Goal: Information Seeking & Learning: Learn about a topic

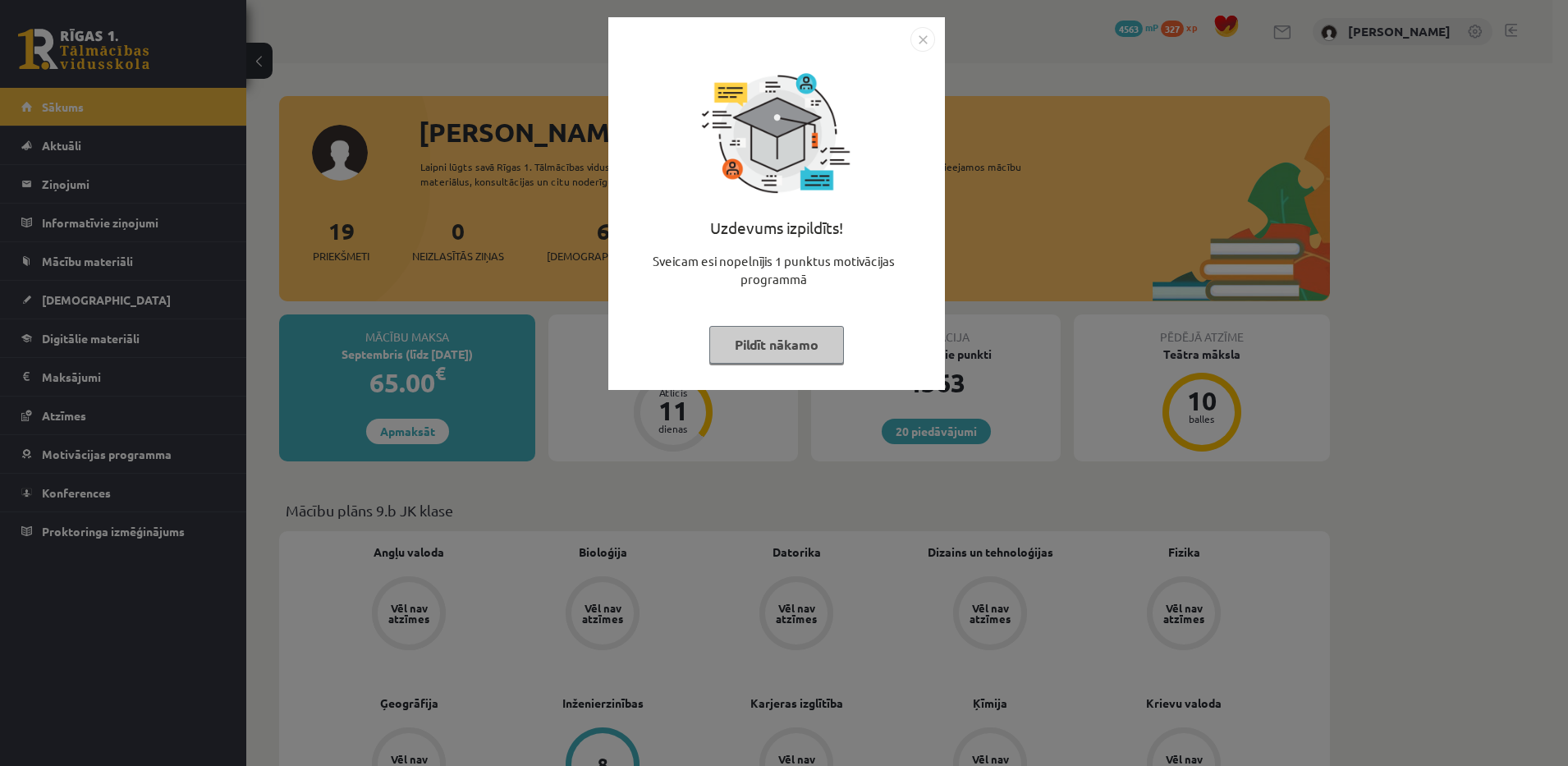
click at [737, 339] on button "Pildīt nākamo" at bounding box center [777, 345] width 135 height 37
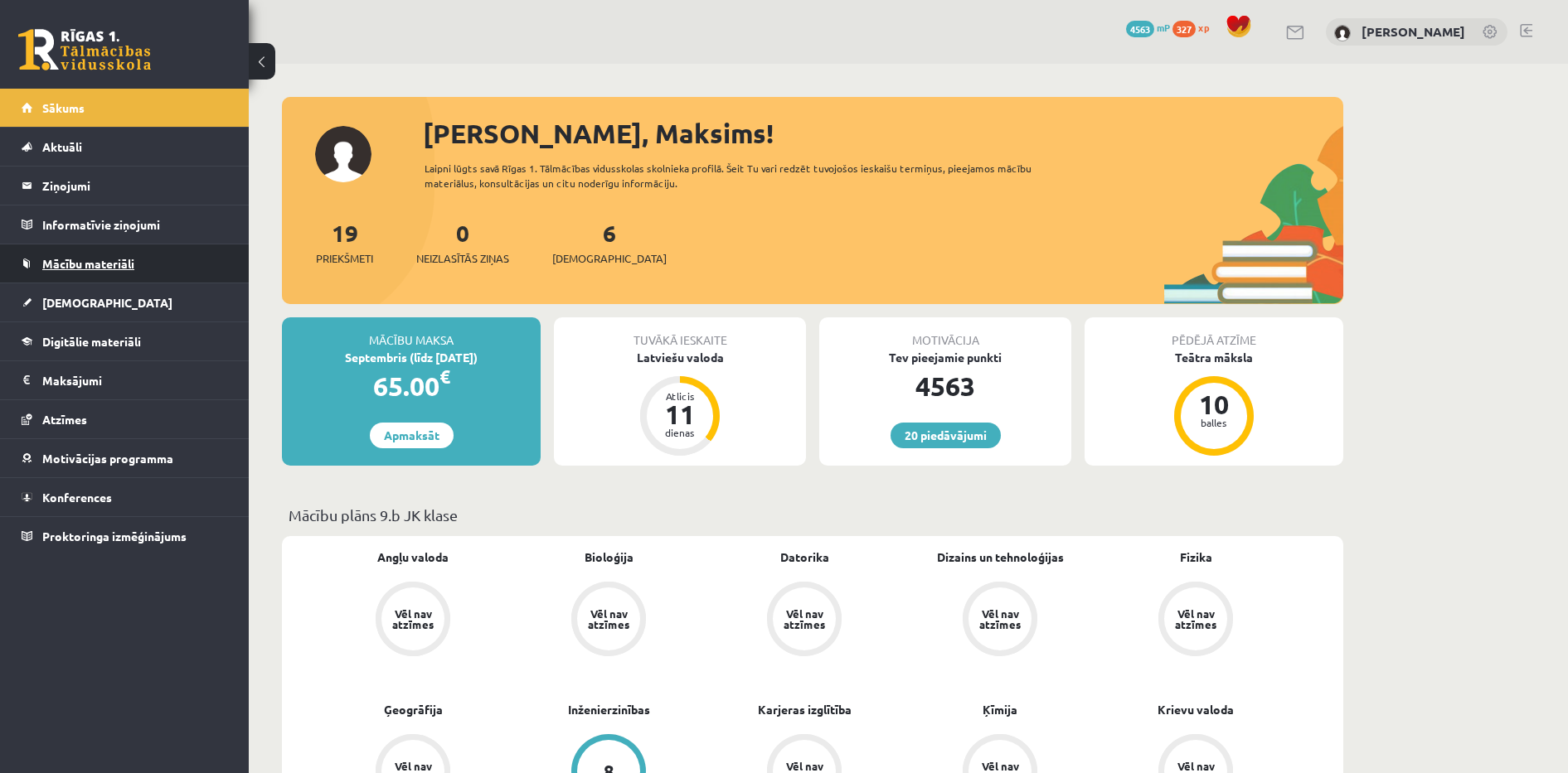
click at [103, 255] on link "Mācību materiāli" at bounding box center [125, 264] width 206 height 38
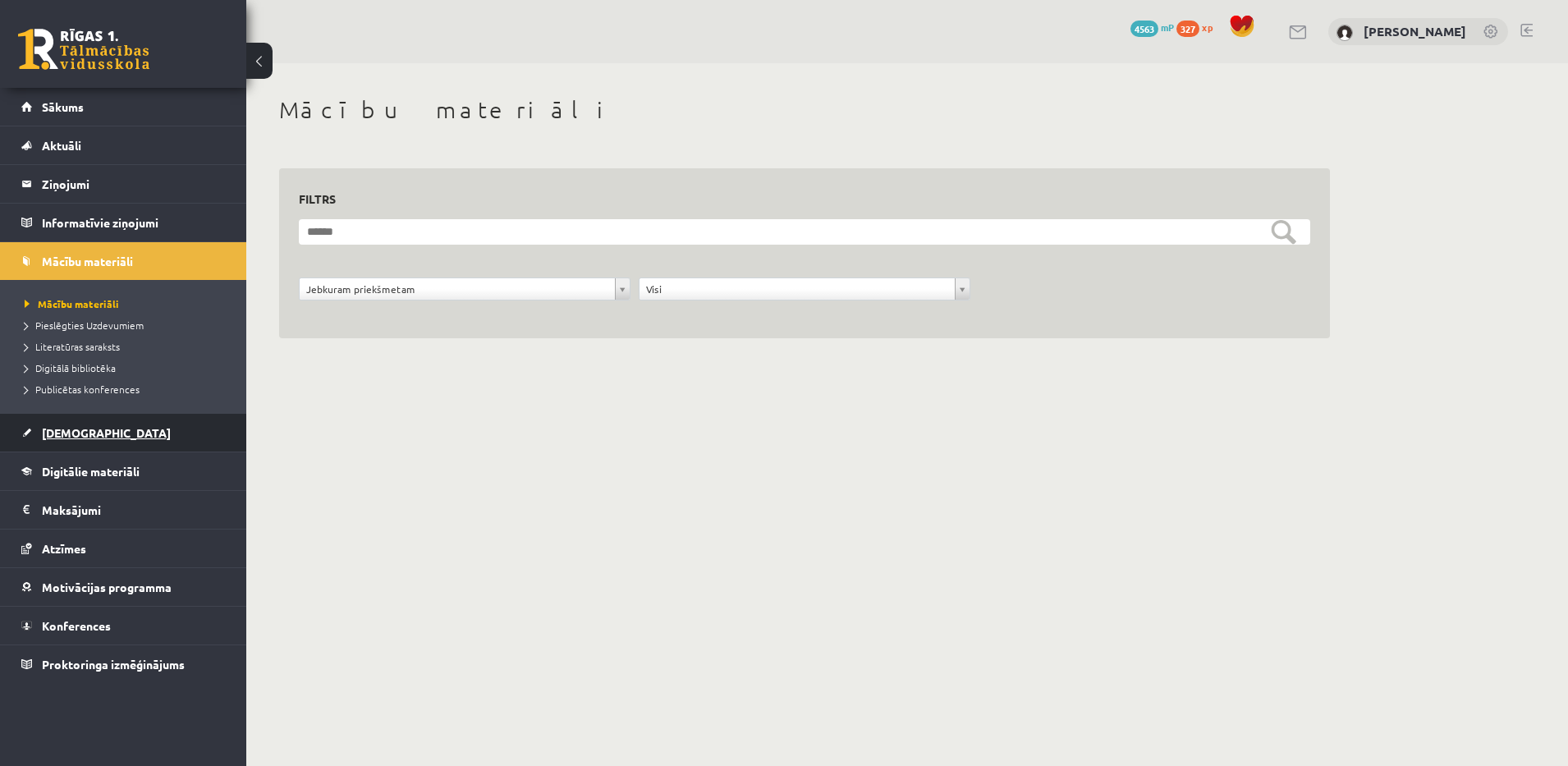
click at [63, 426] on span "[DEMOGRAPHIC_DATA]" at bounding box center [107, 433] width 129 height 15
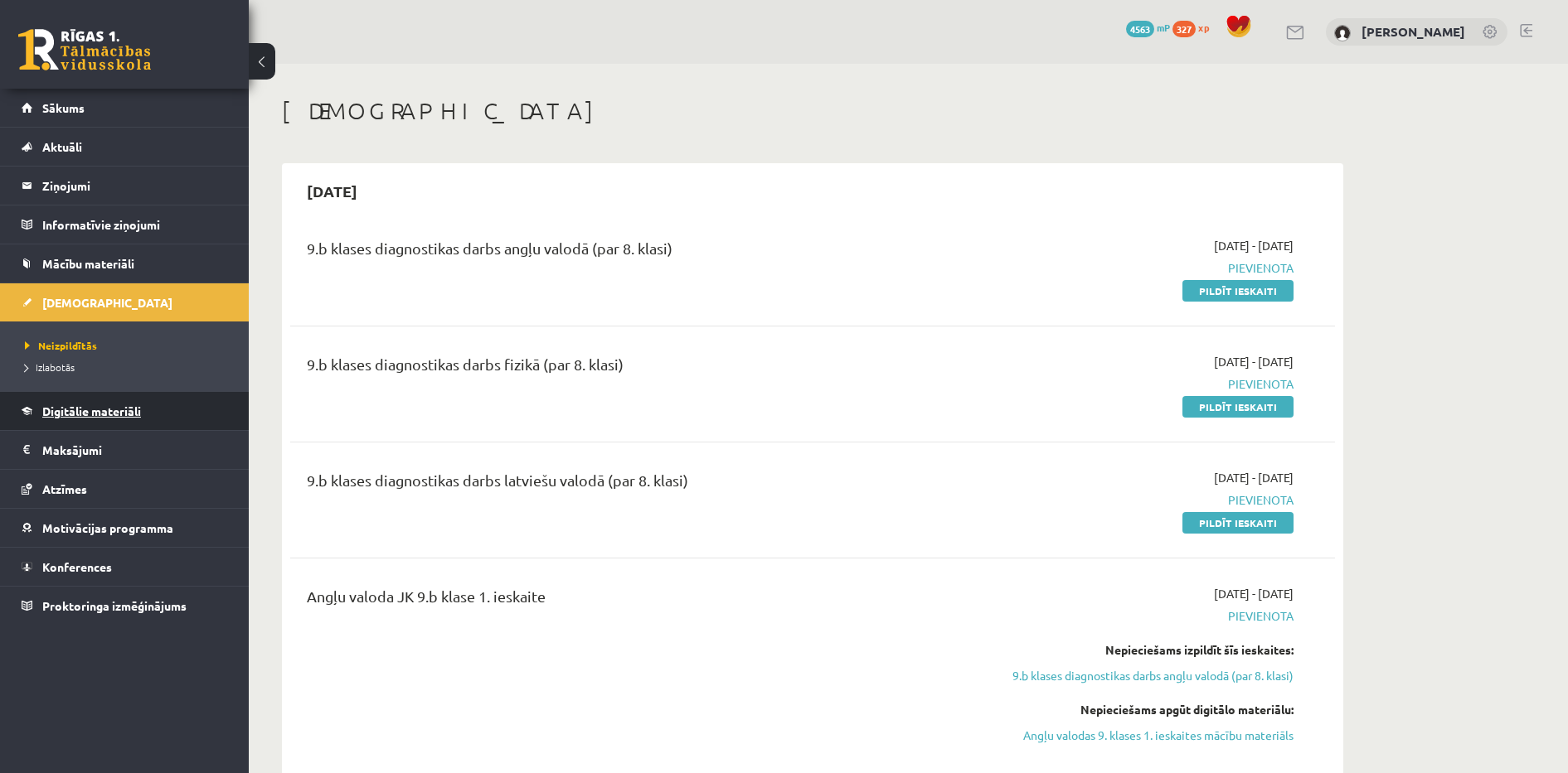
click at [120, 428] on link "Digitālie materiāli" at bounding box center [125, 411] width 206 height 38
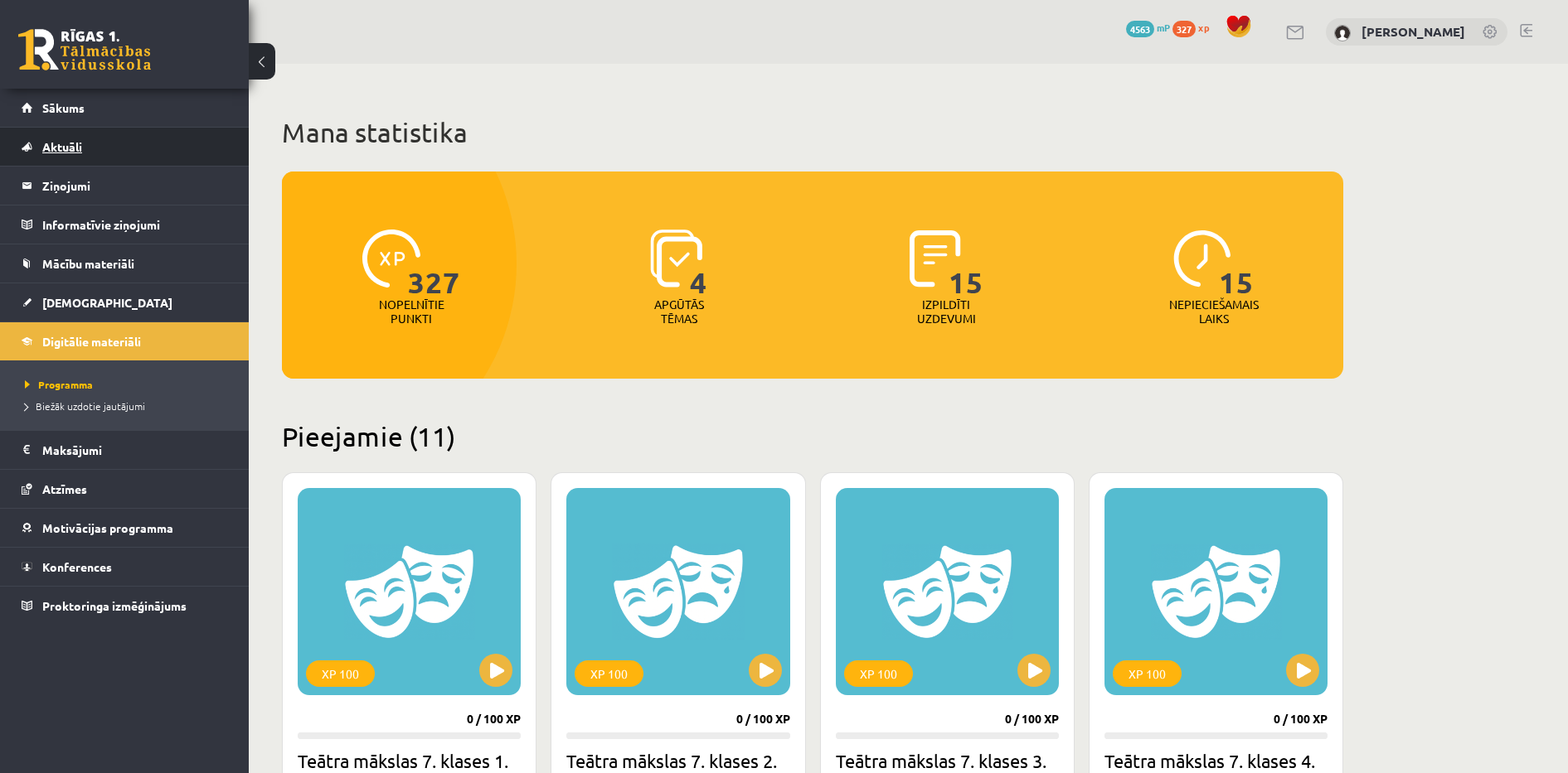
click at [94, 129] on link "Aktuāli" at bounding box center [125, 146] width 206 height 38
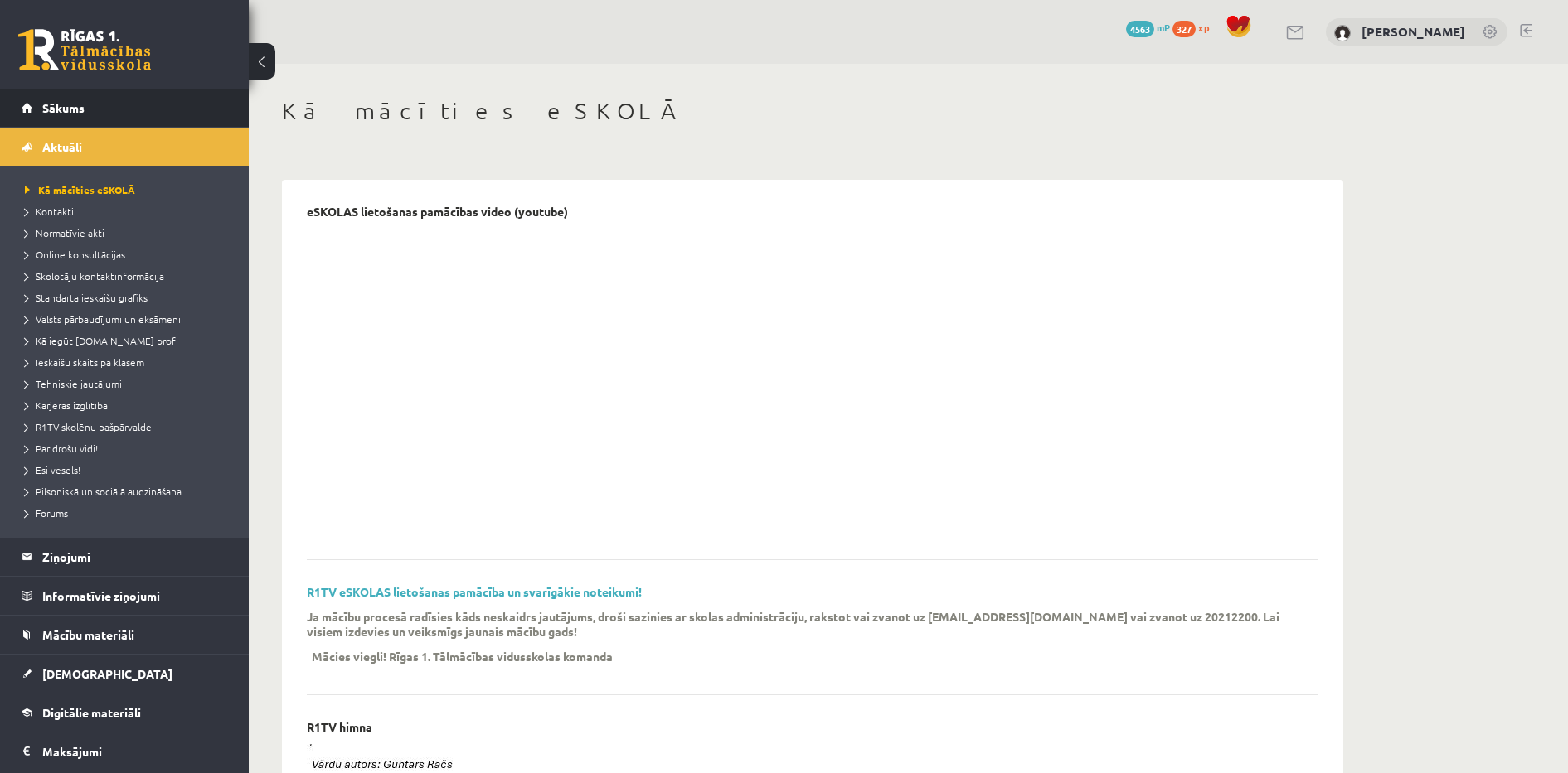
click at [85, 118] on link "Sākums" at bounding box center [125, 108] width 206 height 38
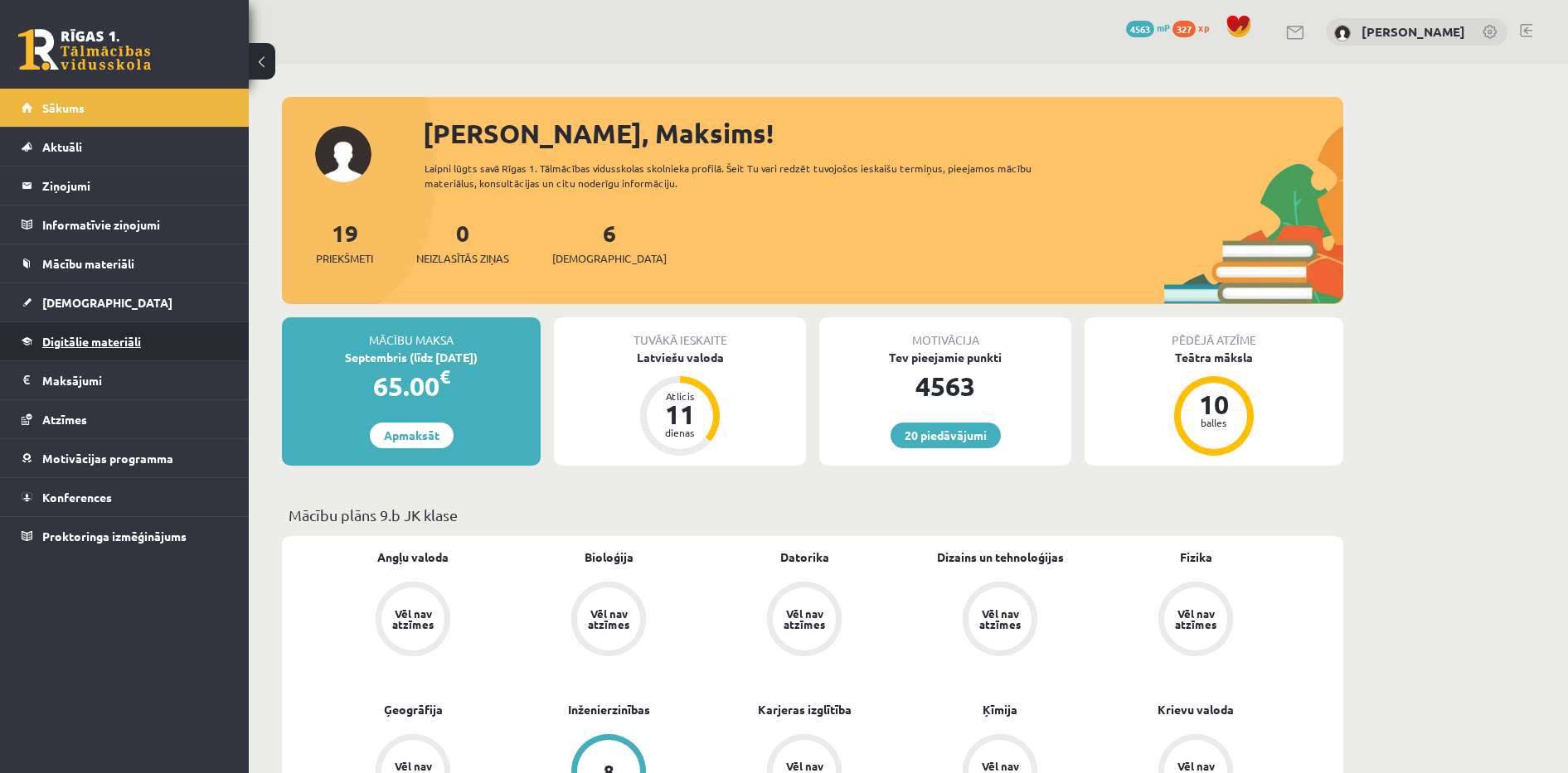
click at [114, 344] on span "Digitālie materiāli" at bounding box center [92, 341] width 98 height 15
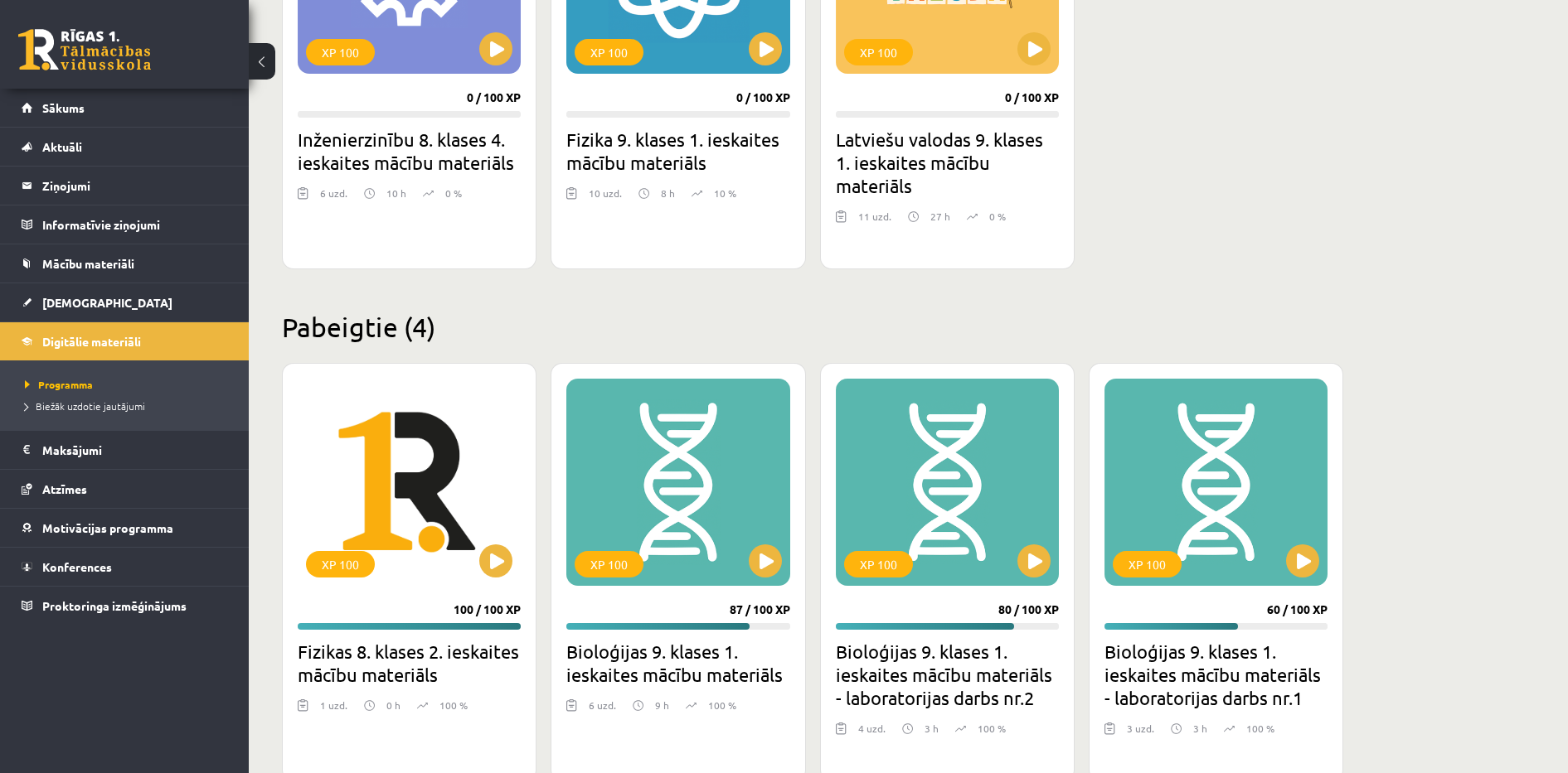
scroll to position [1548, 0]
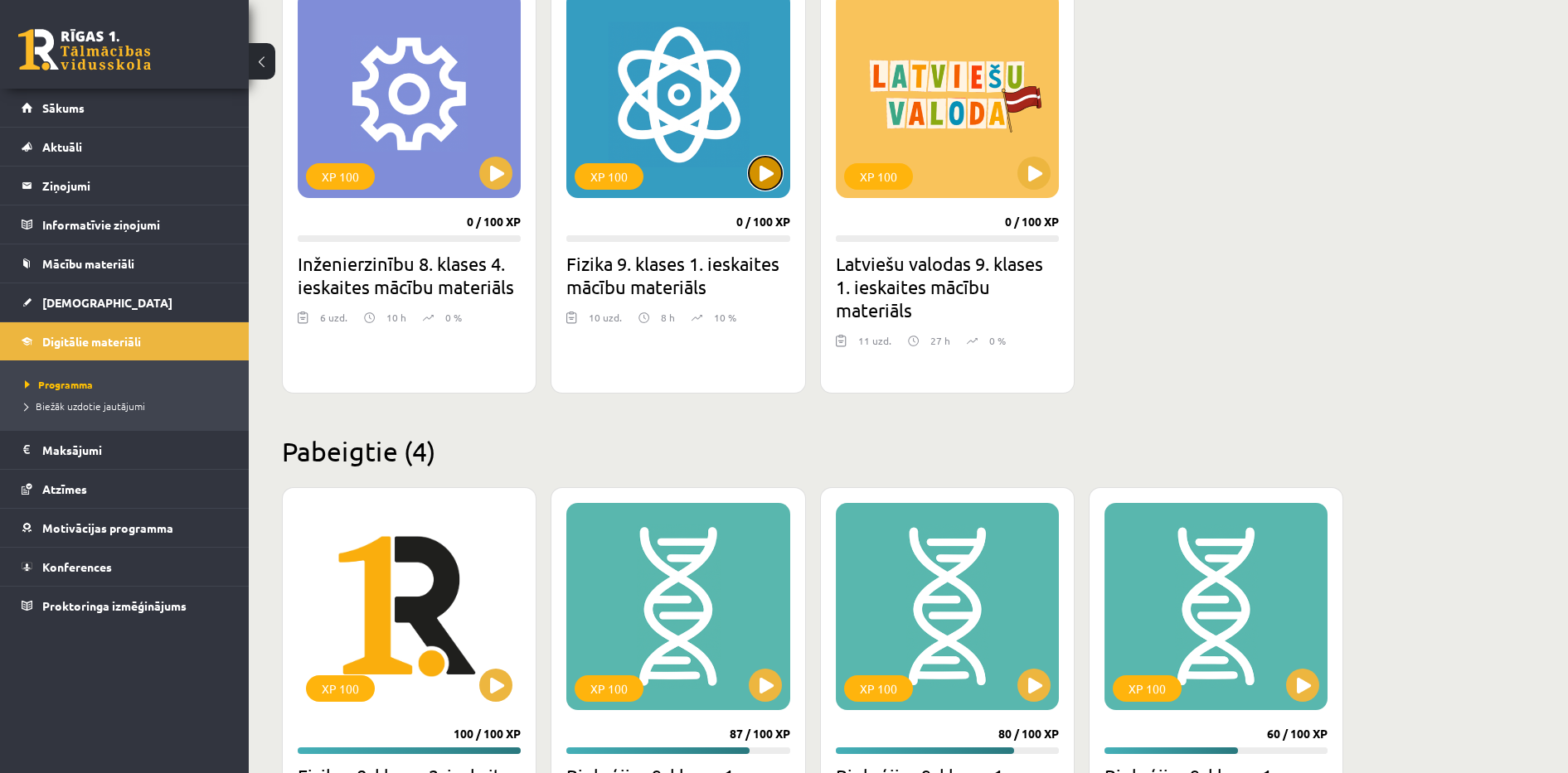
click at [756, 175] on button at bounding box center [765, 173] width 33 height 33
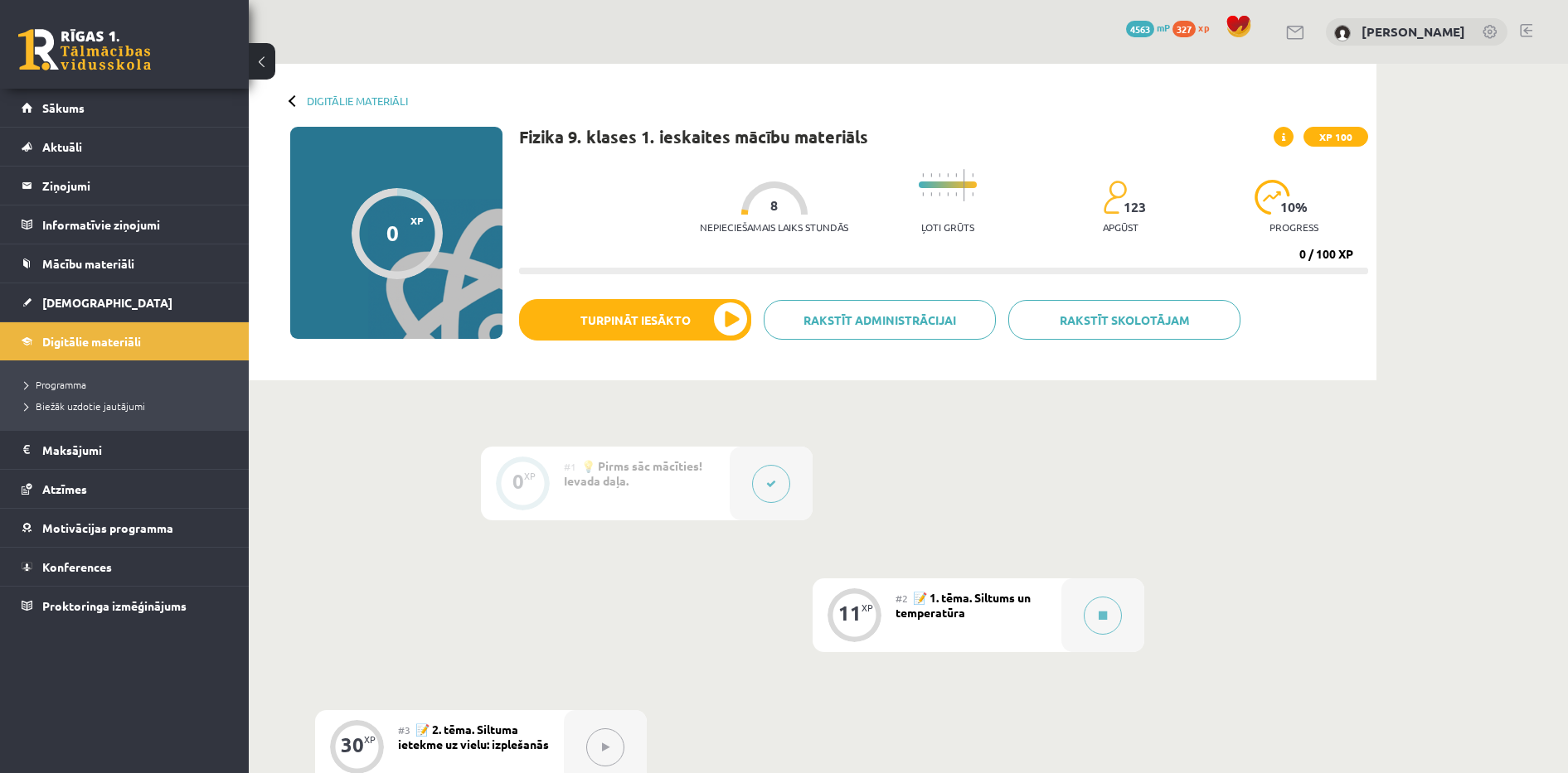
click at [959, 617] on span "📝 1. tēma. Siltums un temperatūra" at bounding box center [962, 605] width 135 height 30
click at [646, 318] on button "Turpināt iesākto" at bounding box center [635, 320] width 233 height 42
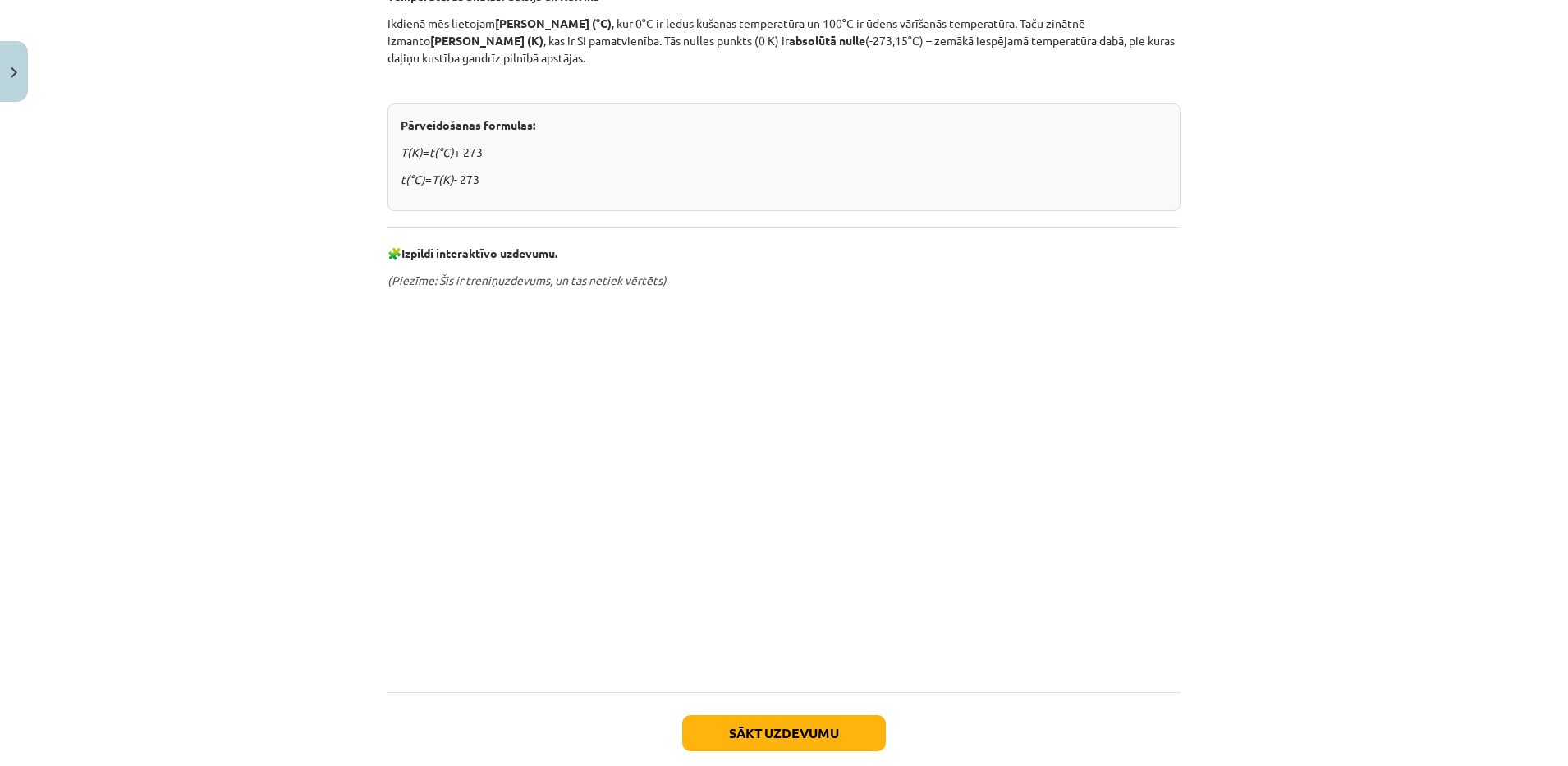
scroll to position [709, 0]
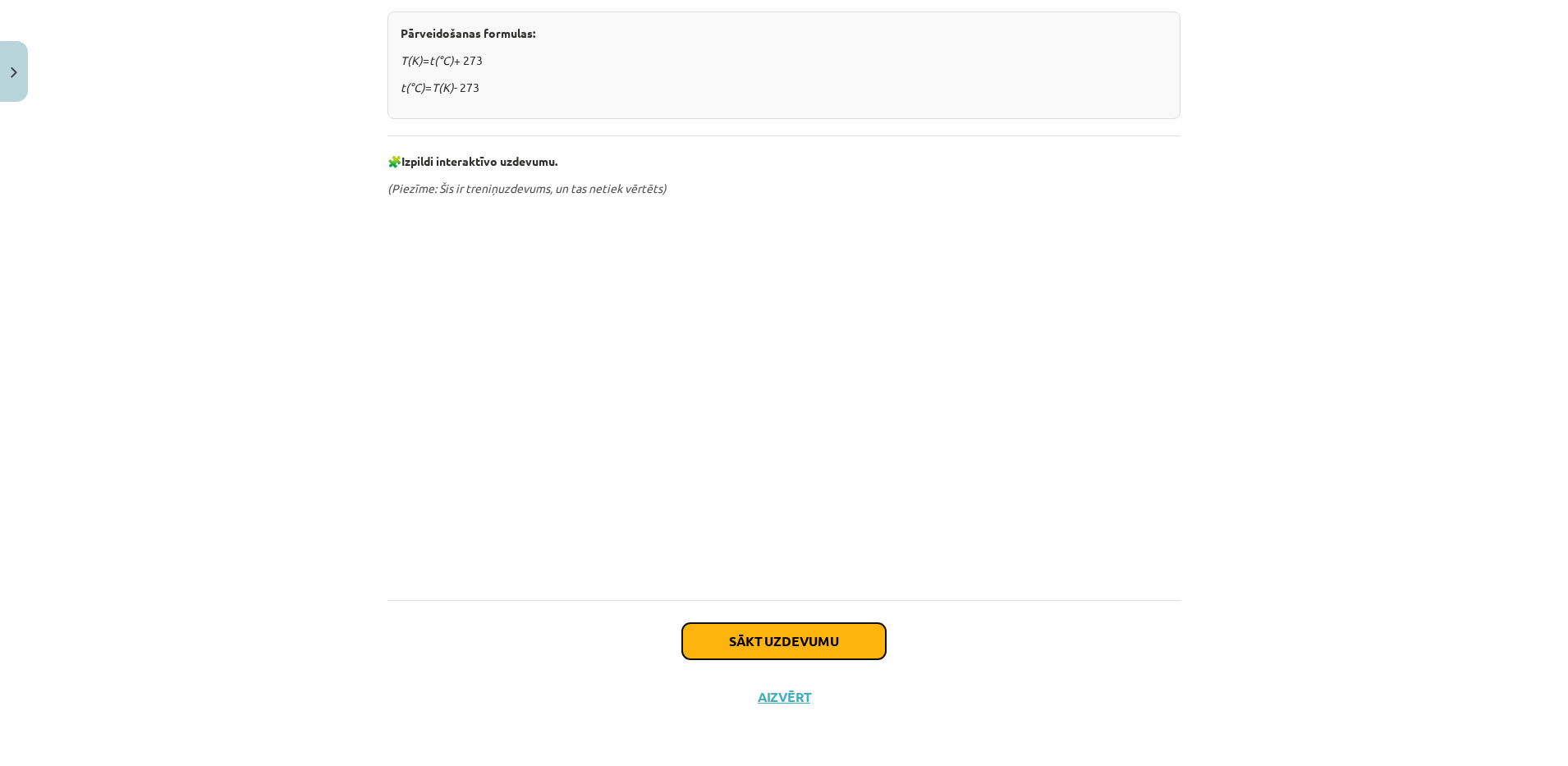
click at [733, 641] on button "Sākt uzdevumu" at bounding box center [784, 641] width 204 height 37
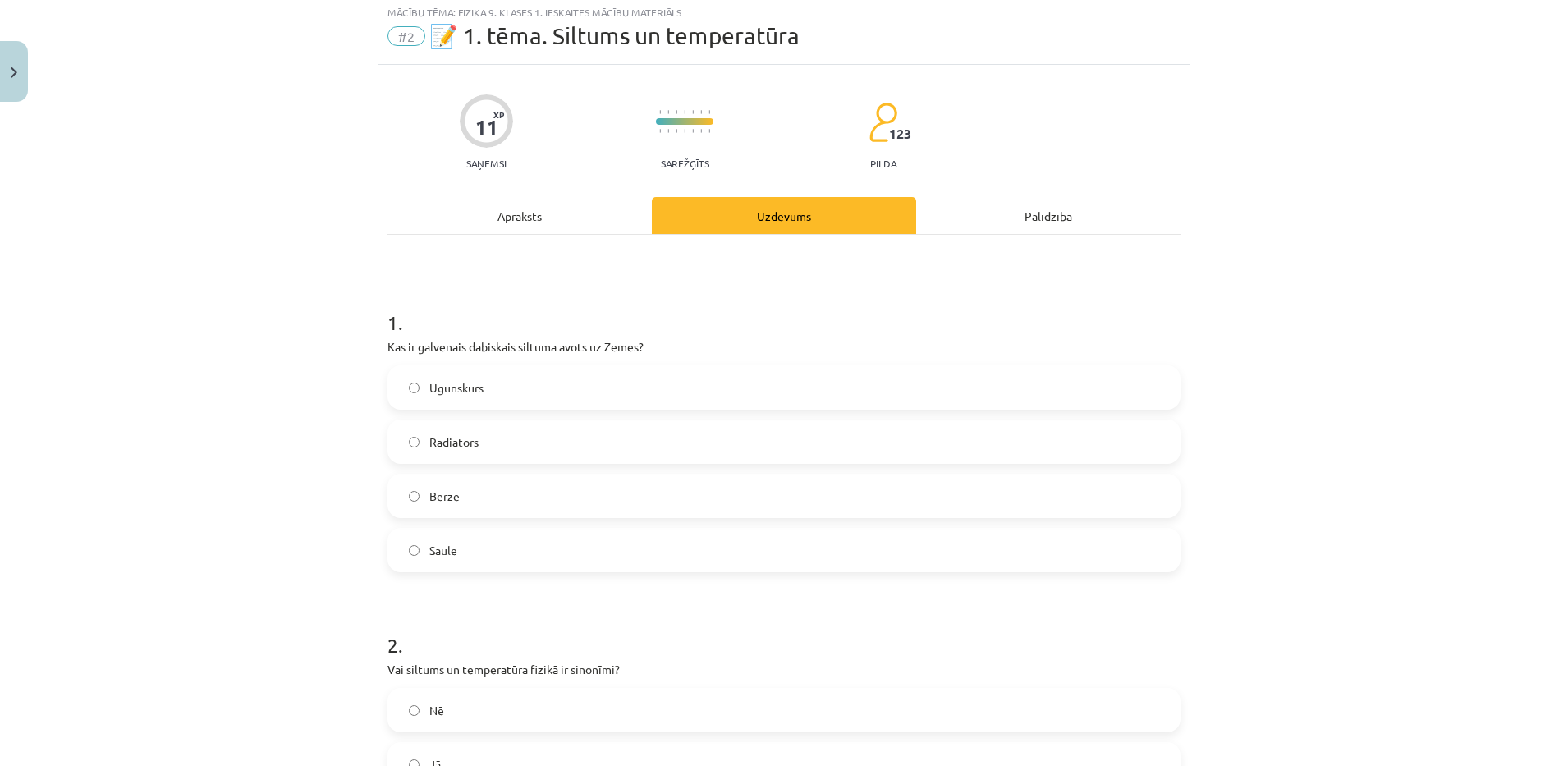
scroll to position [41, 0]
click at [232, 380] on div "Mācību tēma: Fizika 9. klases 1. ieskaites mācību materiāls #2 📝 1. tēma. Siltu…" at bounding box center [784, 383] width 1568 height 766
click at [437, 543] on label "Saule" at bounding box center [784, 553] width 790 height 41
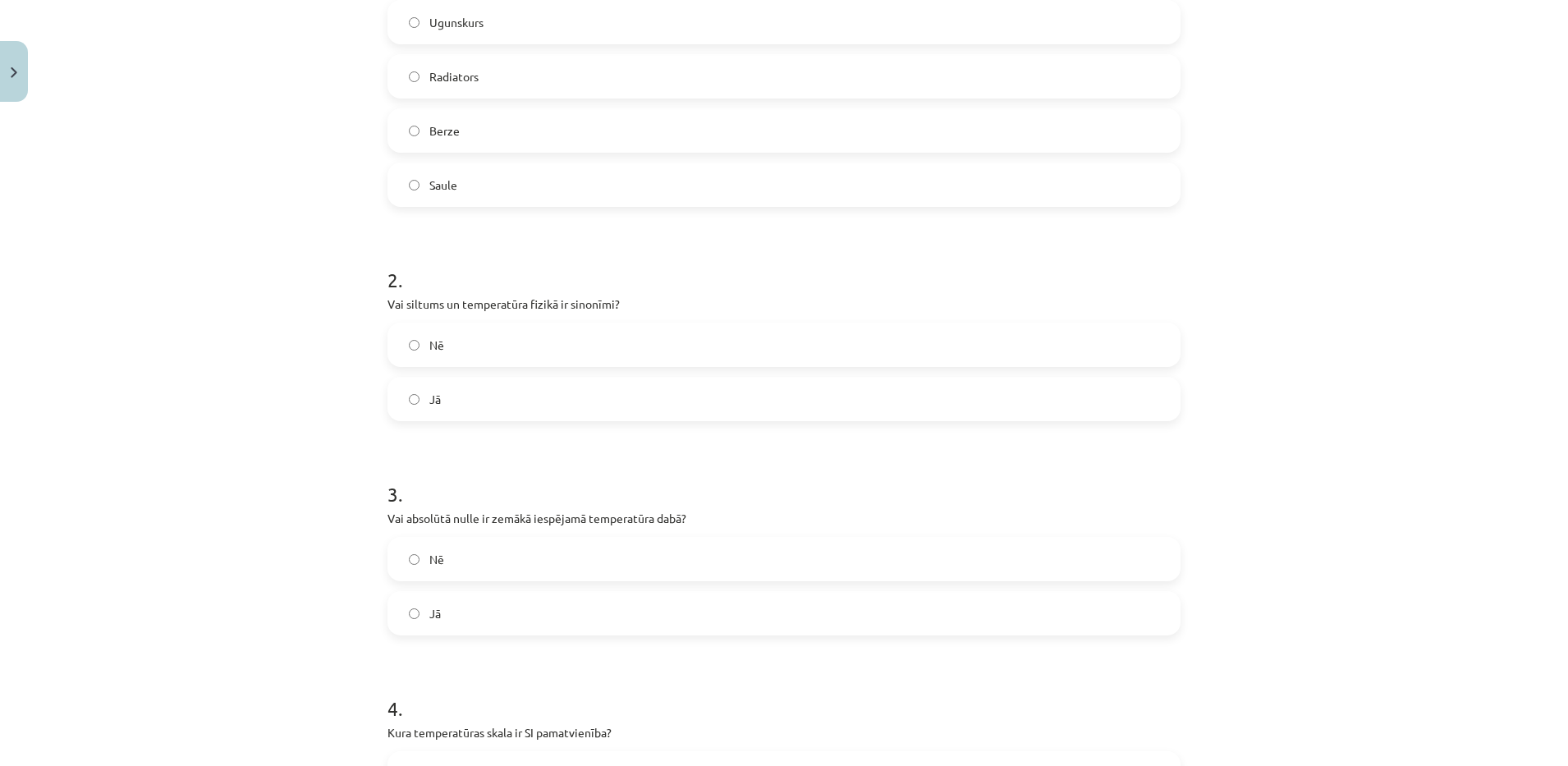
scroll to position [411, 0]
click at [434, 354] on label "Nē" at bounding box center [784, 344] width 790 height 41
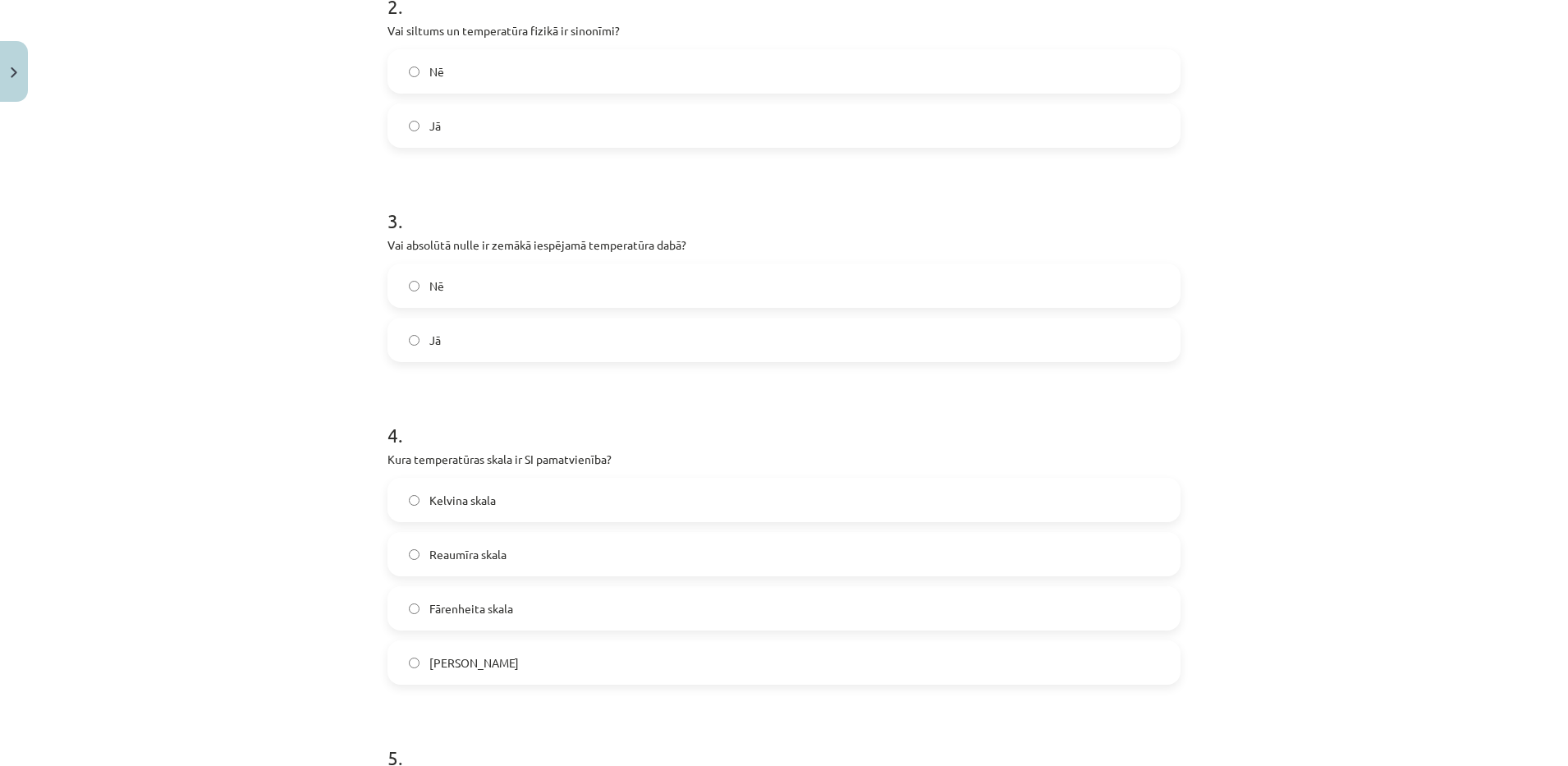
scroll to position [690, 0]
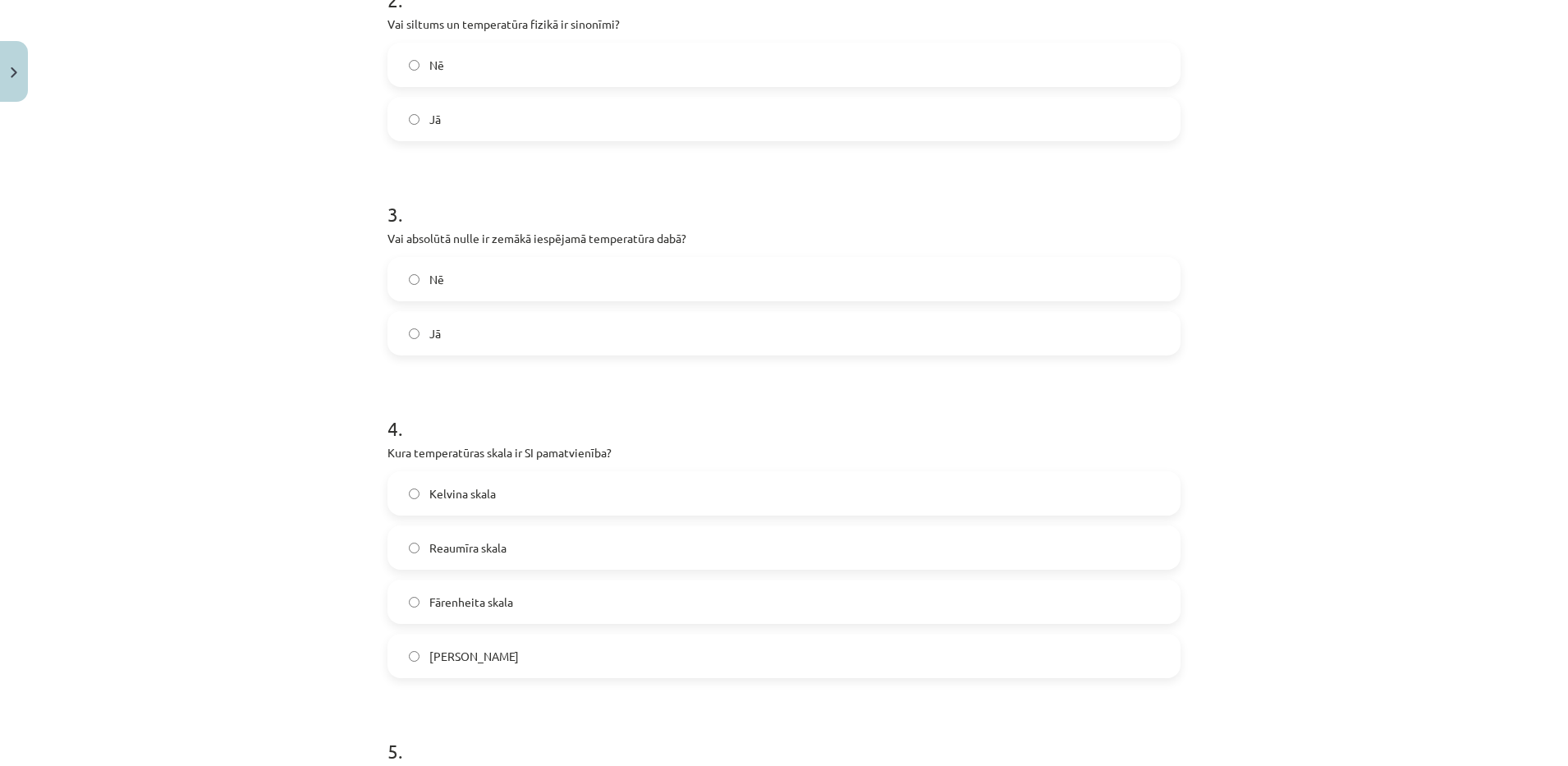
click at [412, 343] on label "Jā" at bounding box center [784, 333] width 790 height 41
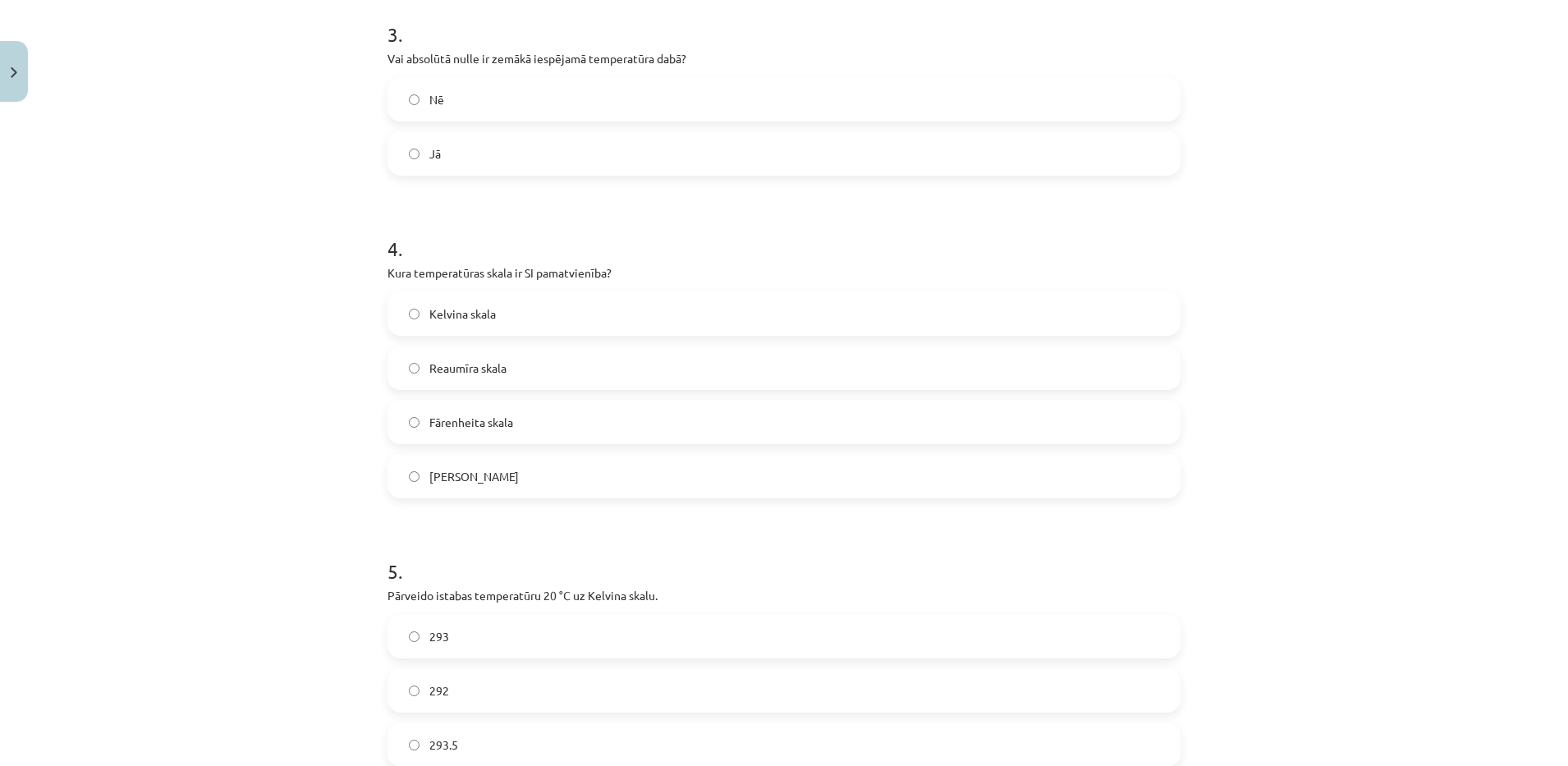
scroll to position [897, 0]
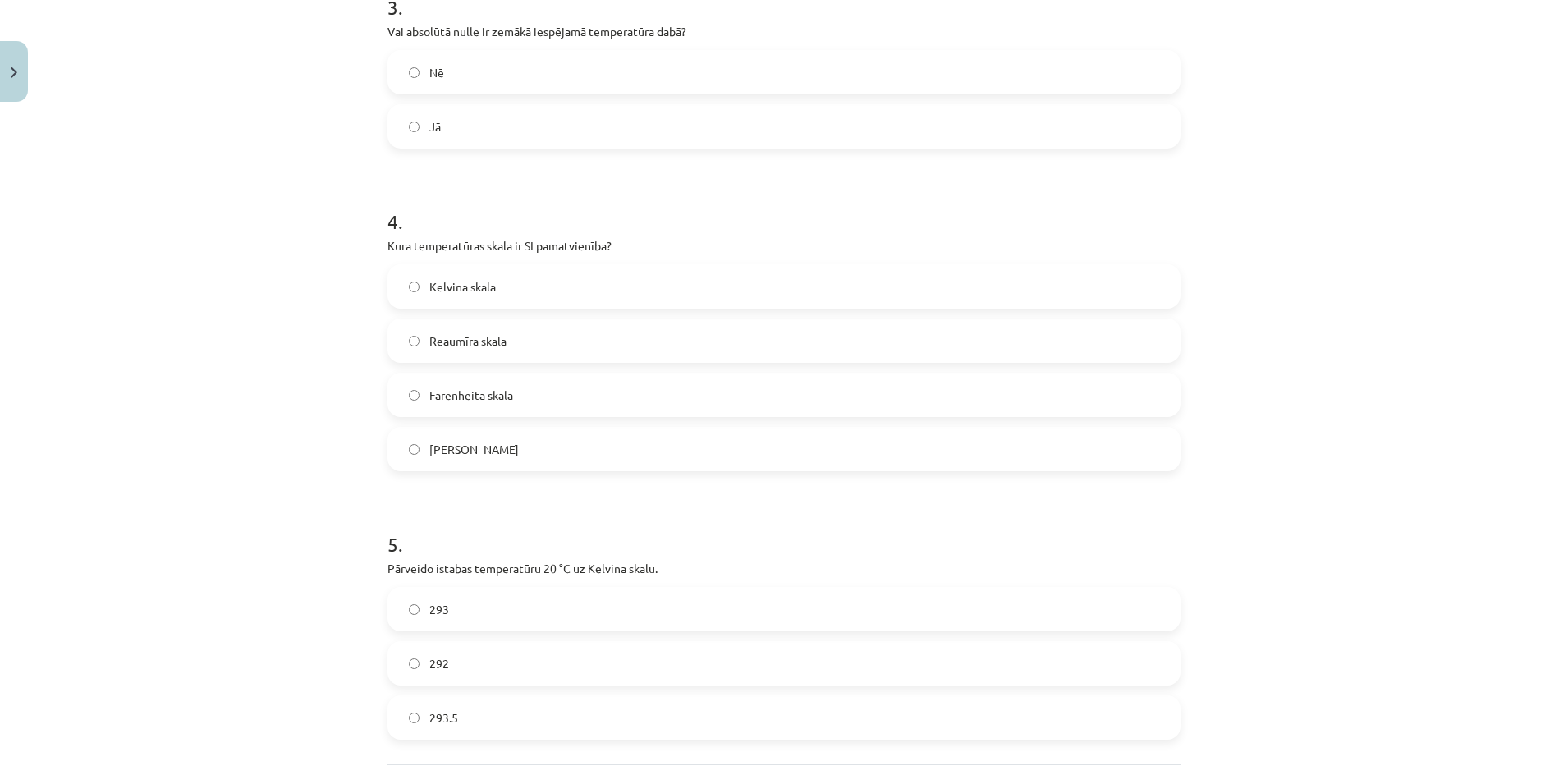
click at [433, 276] on label "Kelvina skala" at bounding box center [784, 287] width 790 height 41
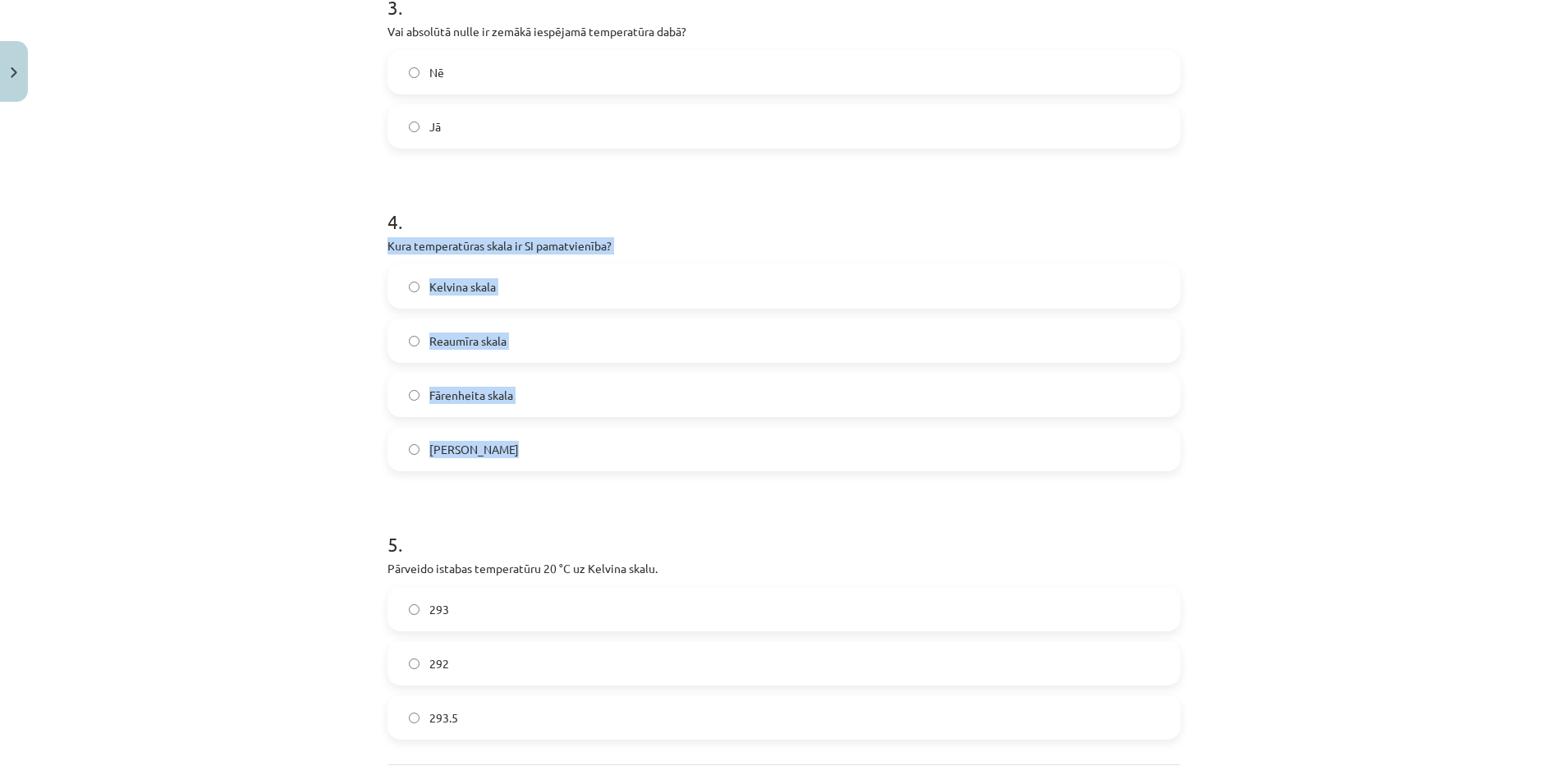
drag, startPoint x: 369, startPoint y: 234, endPoint x: 551, endPoint y: 433, distance: 269.7
click at [551, 433] on div "Mācību tēma: Fizika 9. klases 1. ieskaites mācību materiāls #2 📝 1. tēma. Siltu…" at bounding box center [784, 383] width 1568 height 766
copy div "Kura temperatūras skala ir SI pamatvienība? Kelvina skala Reaumīra skala Fārenh…"
click at [479, 448] on span "[PERSON_NAME]" at bounding box center [475, 449] width 90 height 17
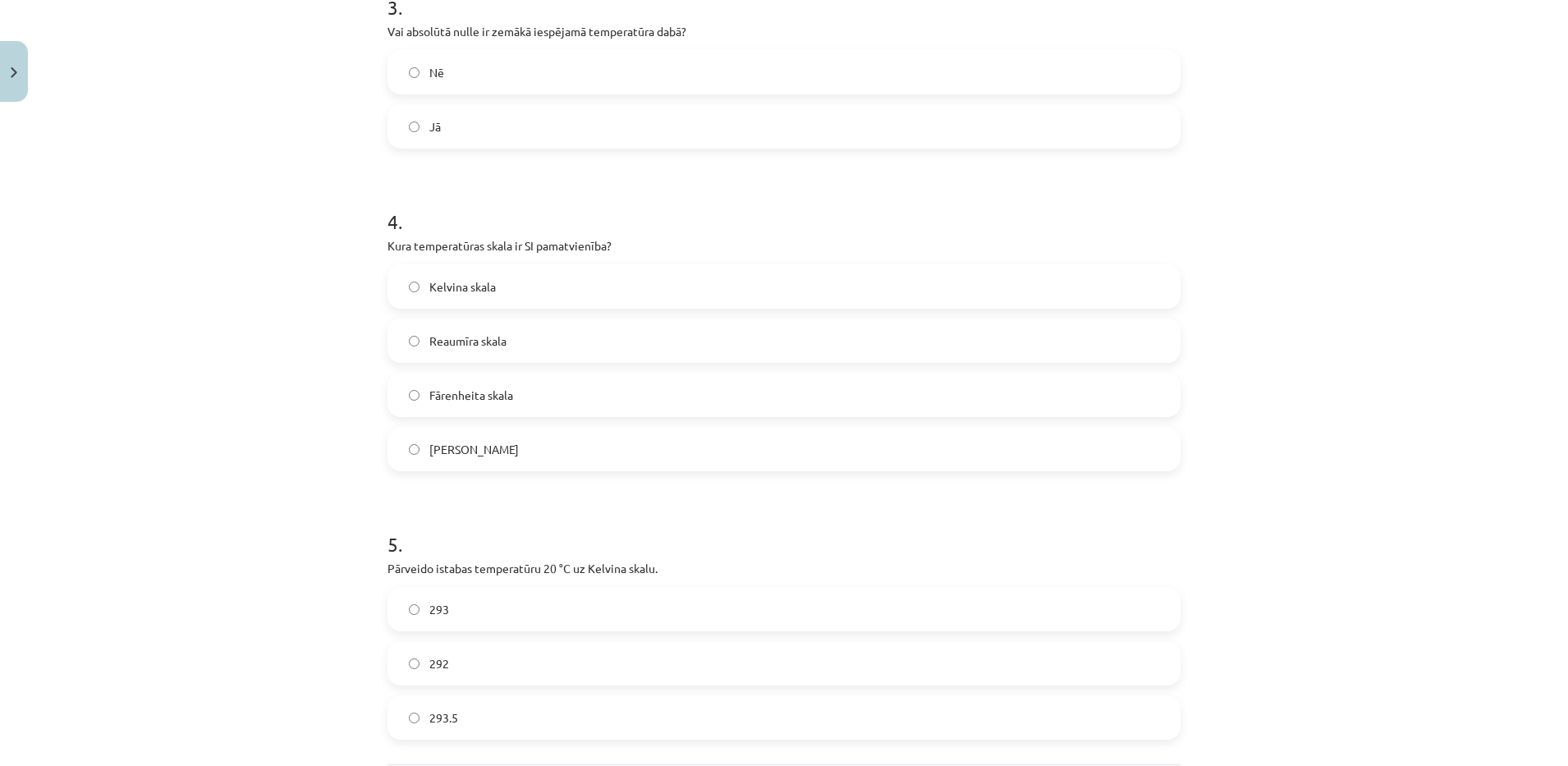
click at [474, 282] on span "Kelvina skala" at bounding box center [462, 287] width 66 height 17
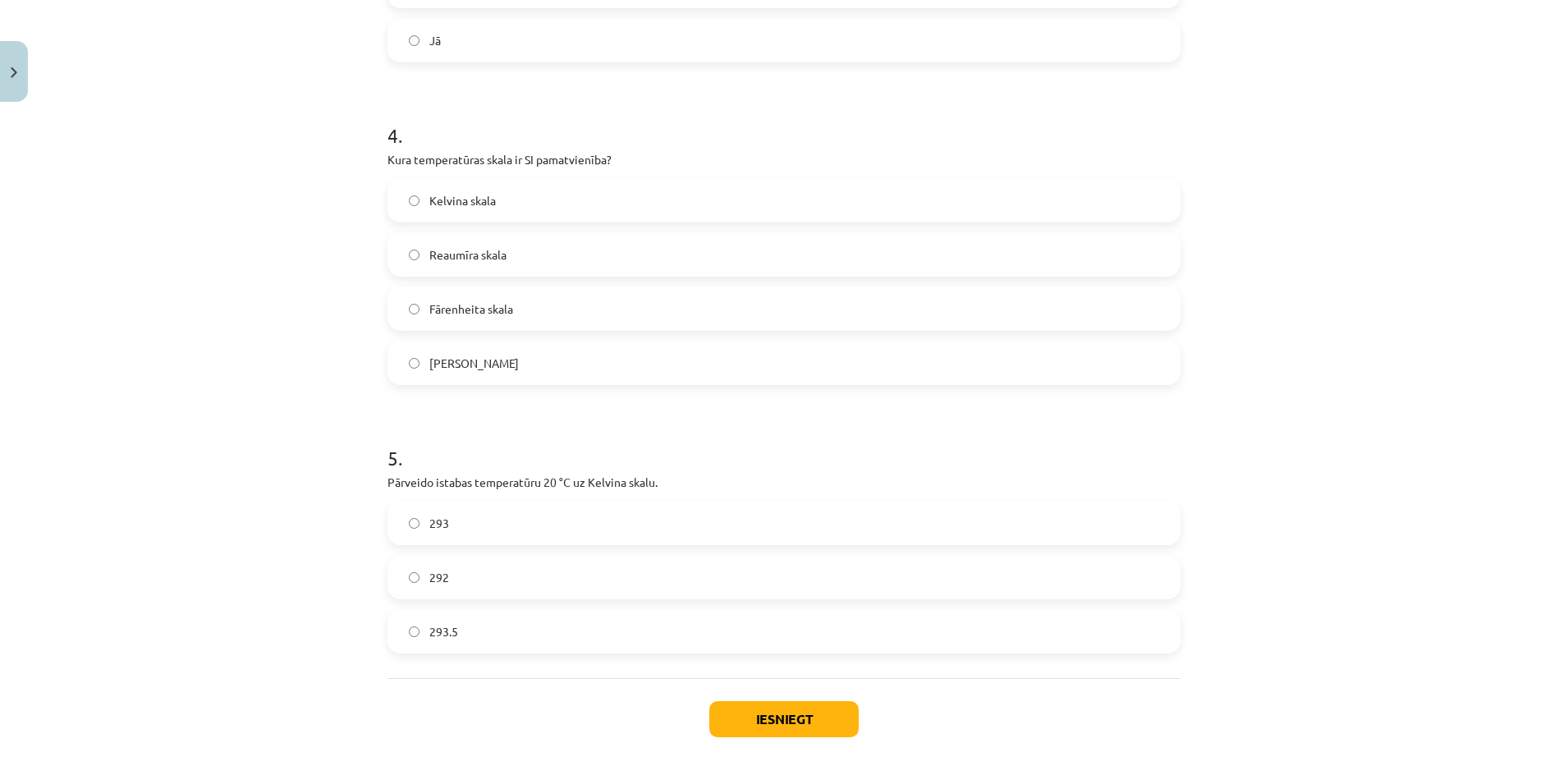
scroll to position [1061, 0]
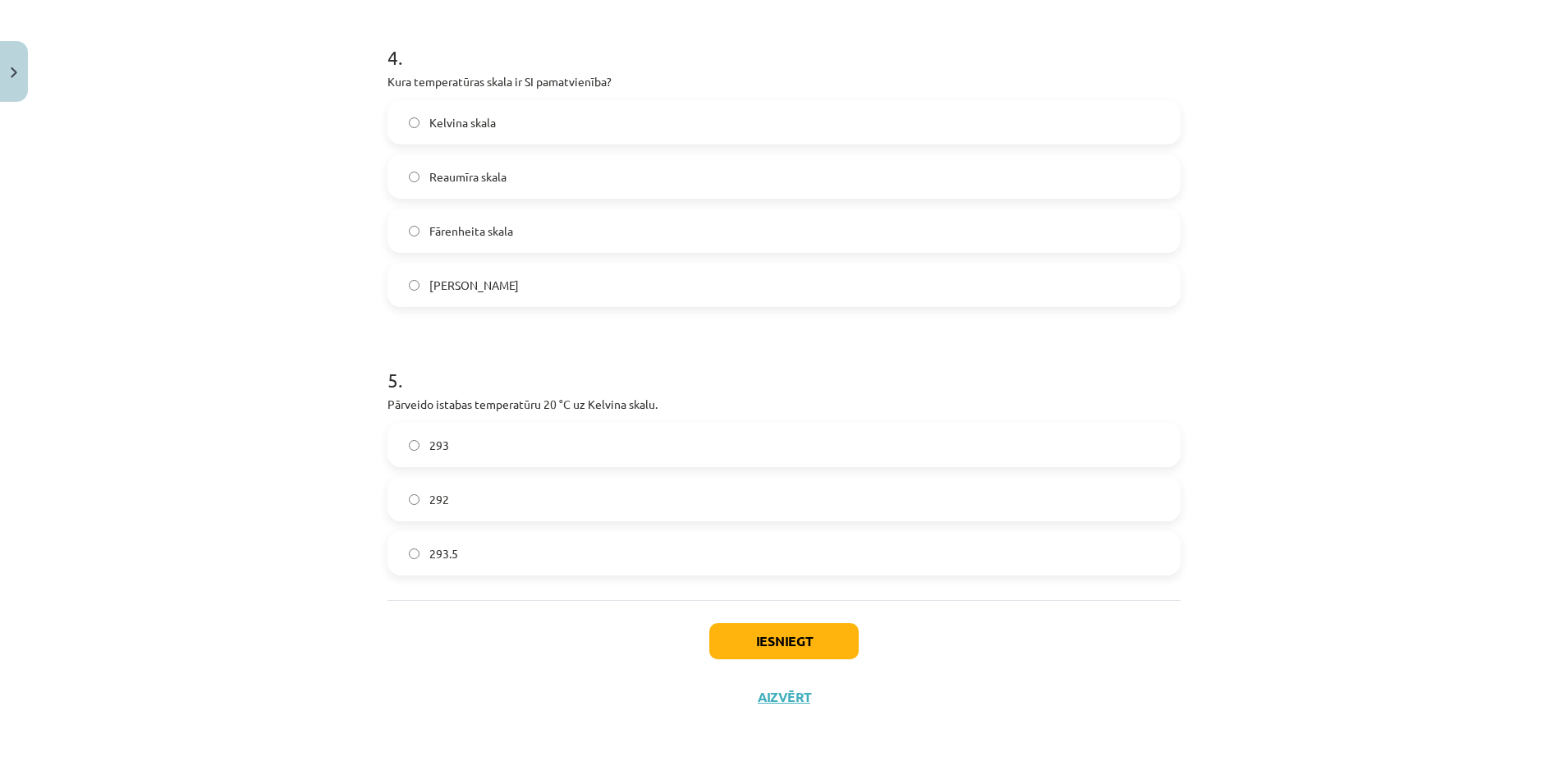
click at [419, 441] on label "293" at bounding box center [784, 445] width 790 height 41
click at [781, 637] on button "Iesniegt" at bounding box center [784, 641] width 150 height 37
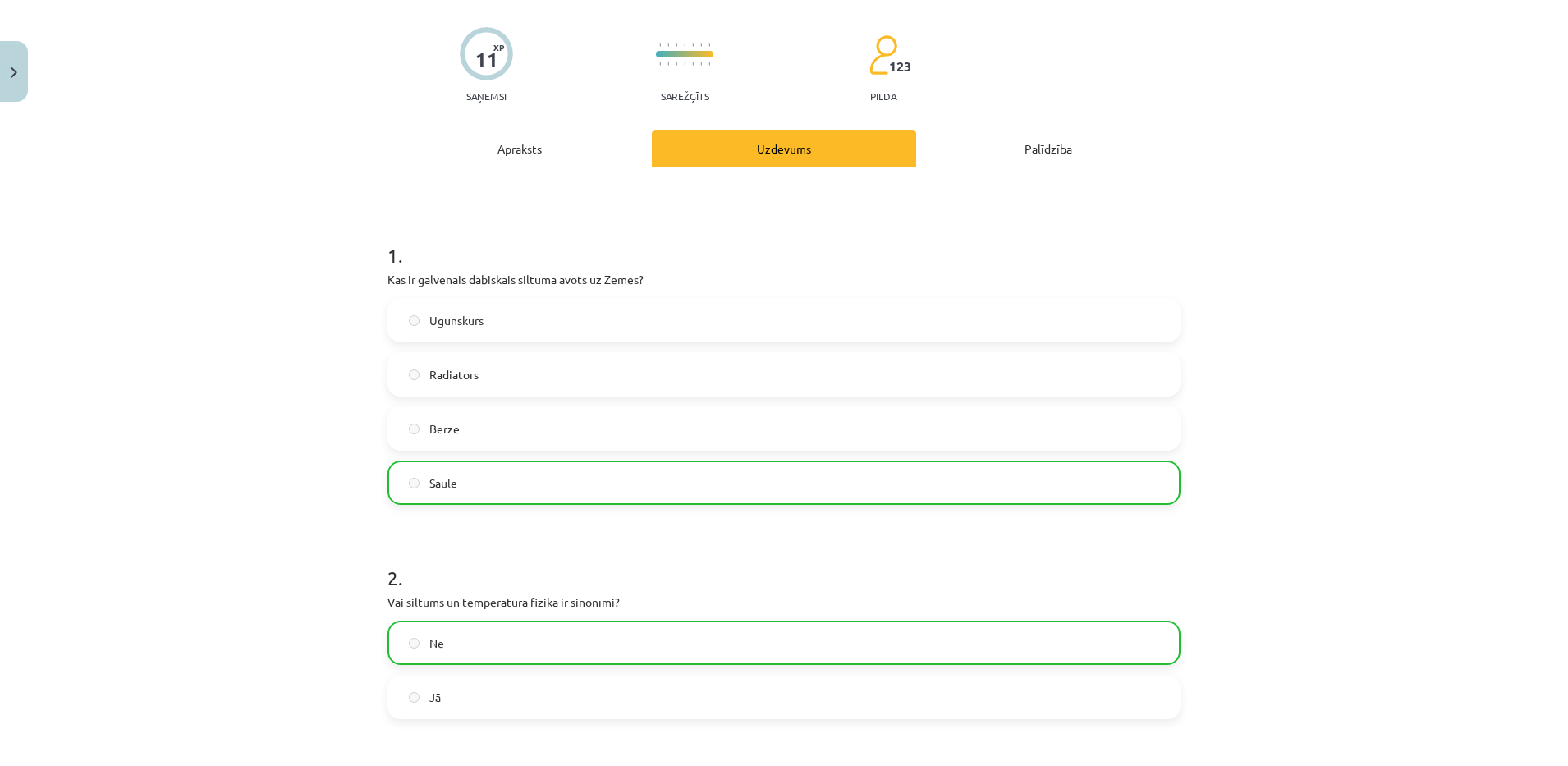
scroll to position [1113, 0]
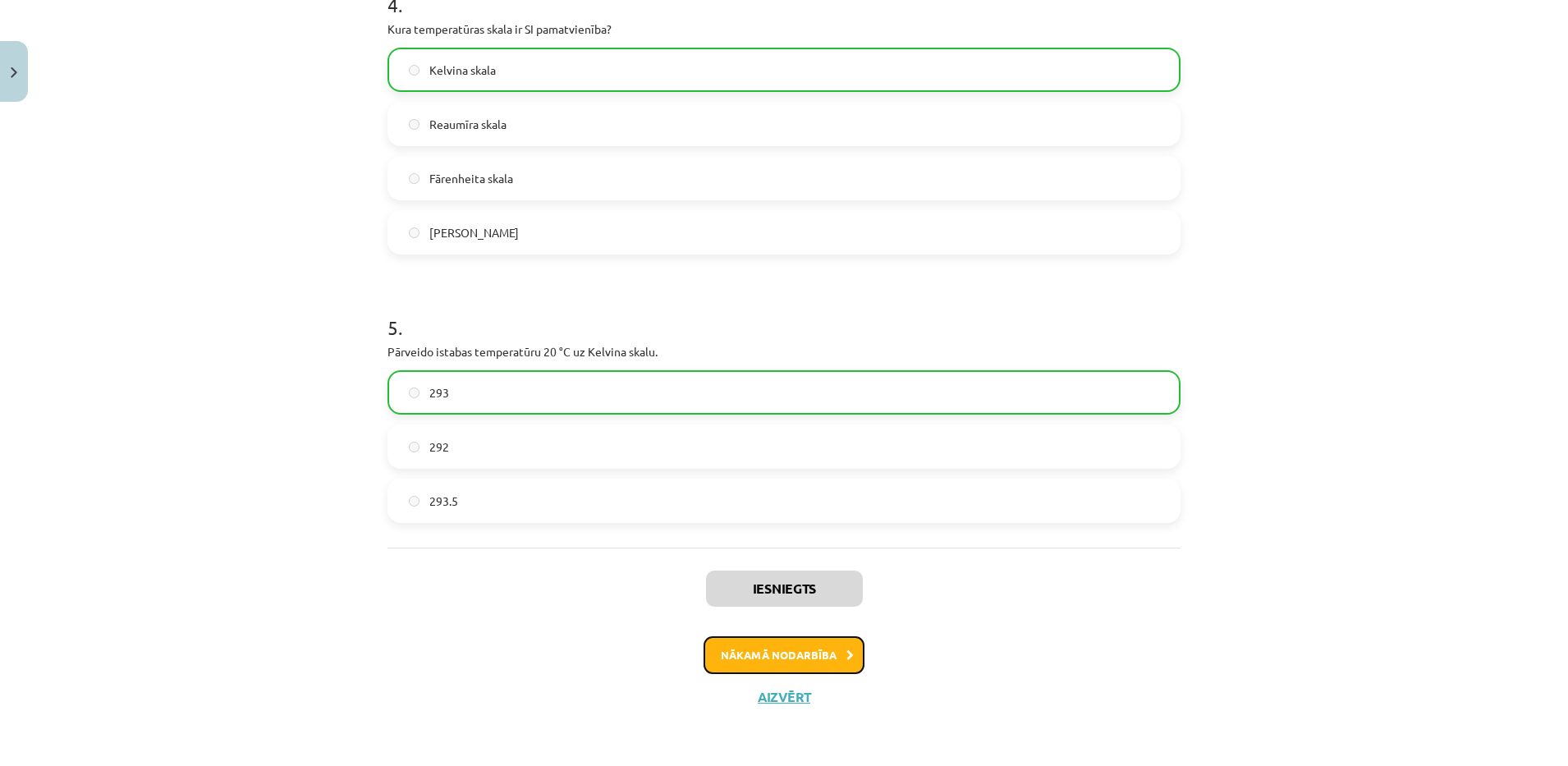
click at [799, 655] on button "Nākamā nodarbība" at bounding box center [784, 656] width 161 height 37
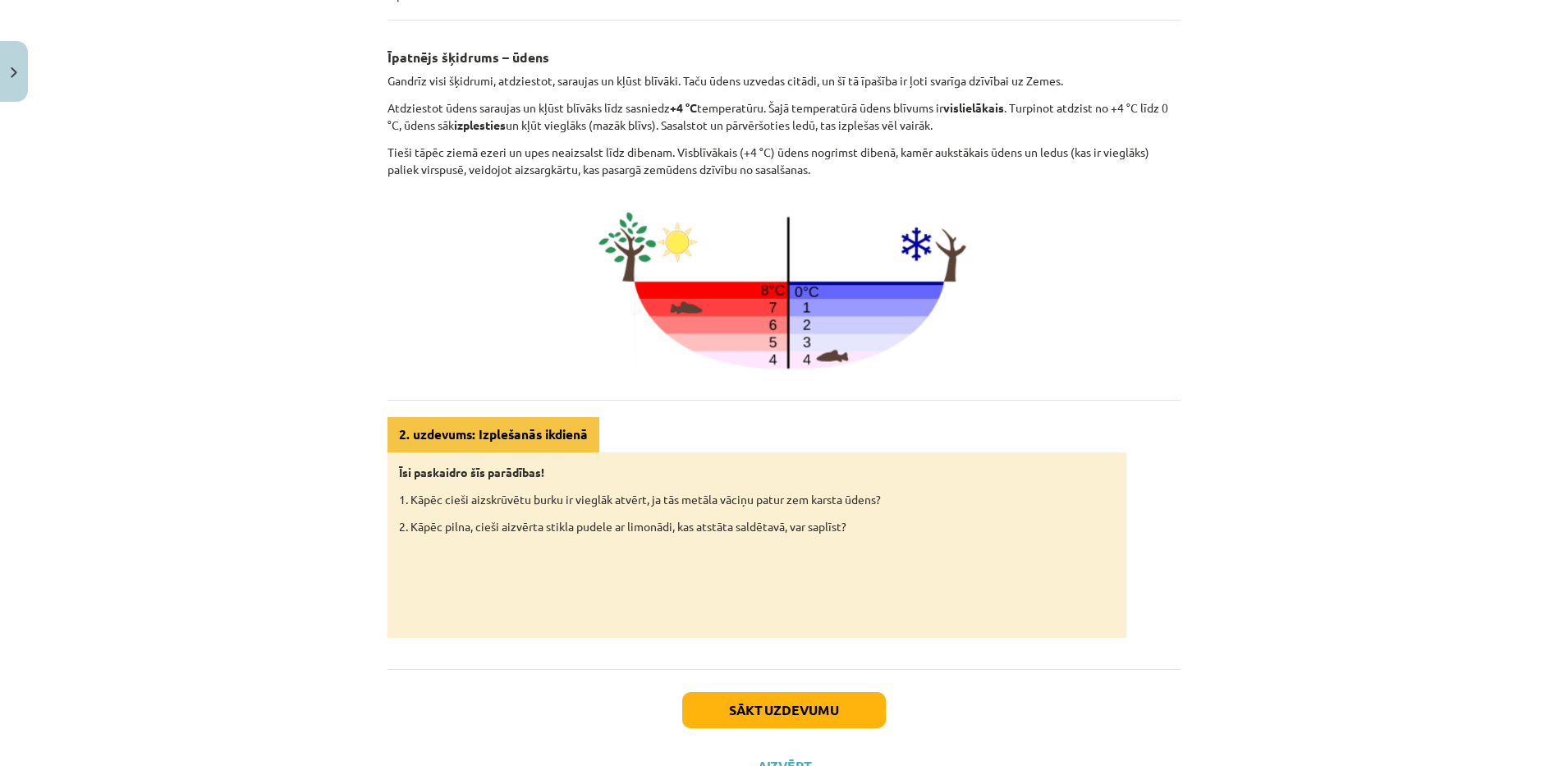
scroll to position [632, 0]
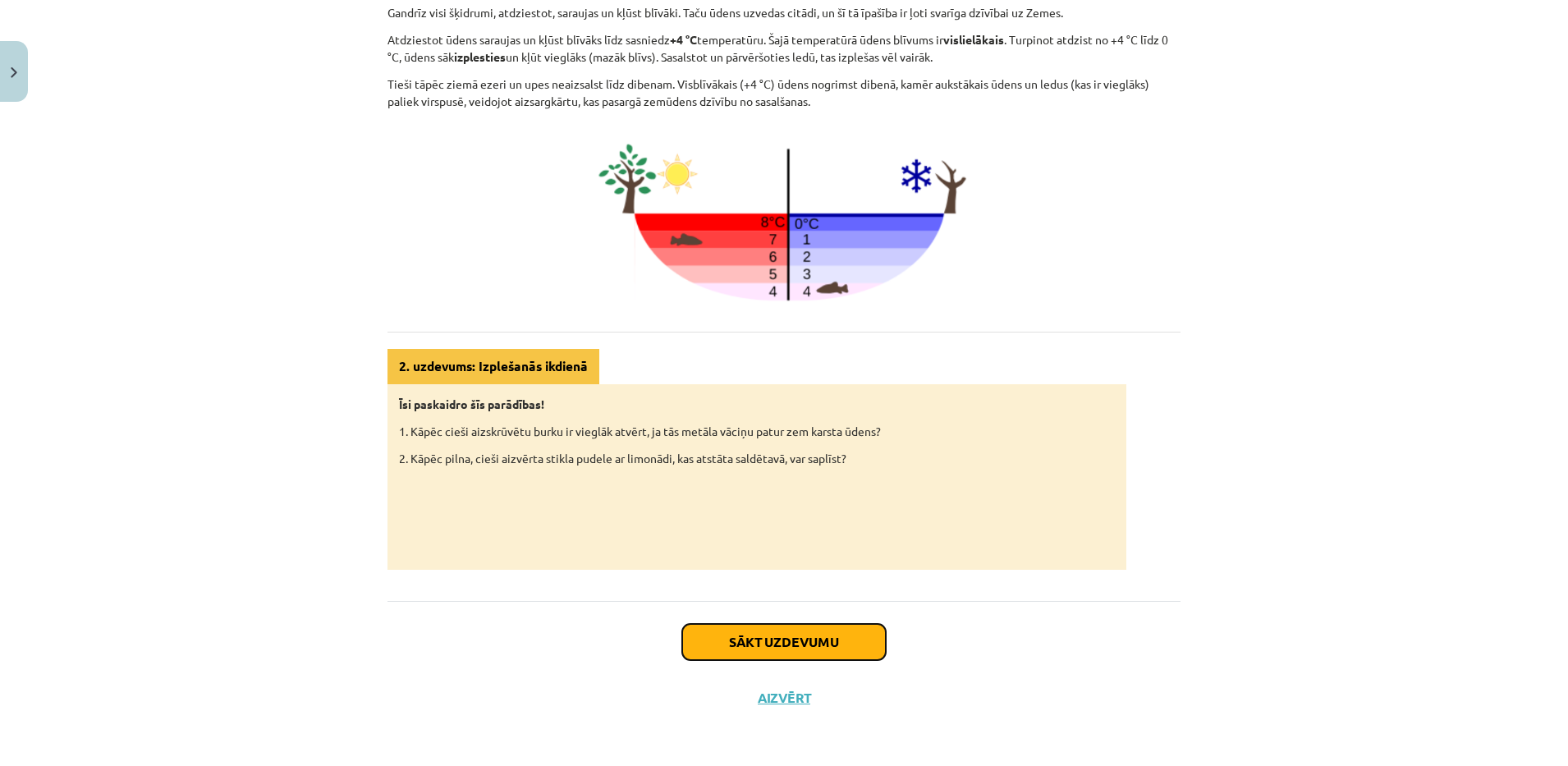
click at [843, 641] on button "Sākt uzdevumu" at bounding box center [784, 642] width 204 height 37
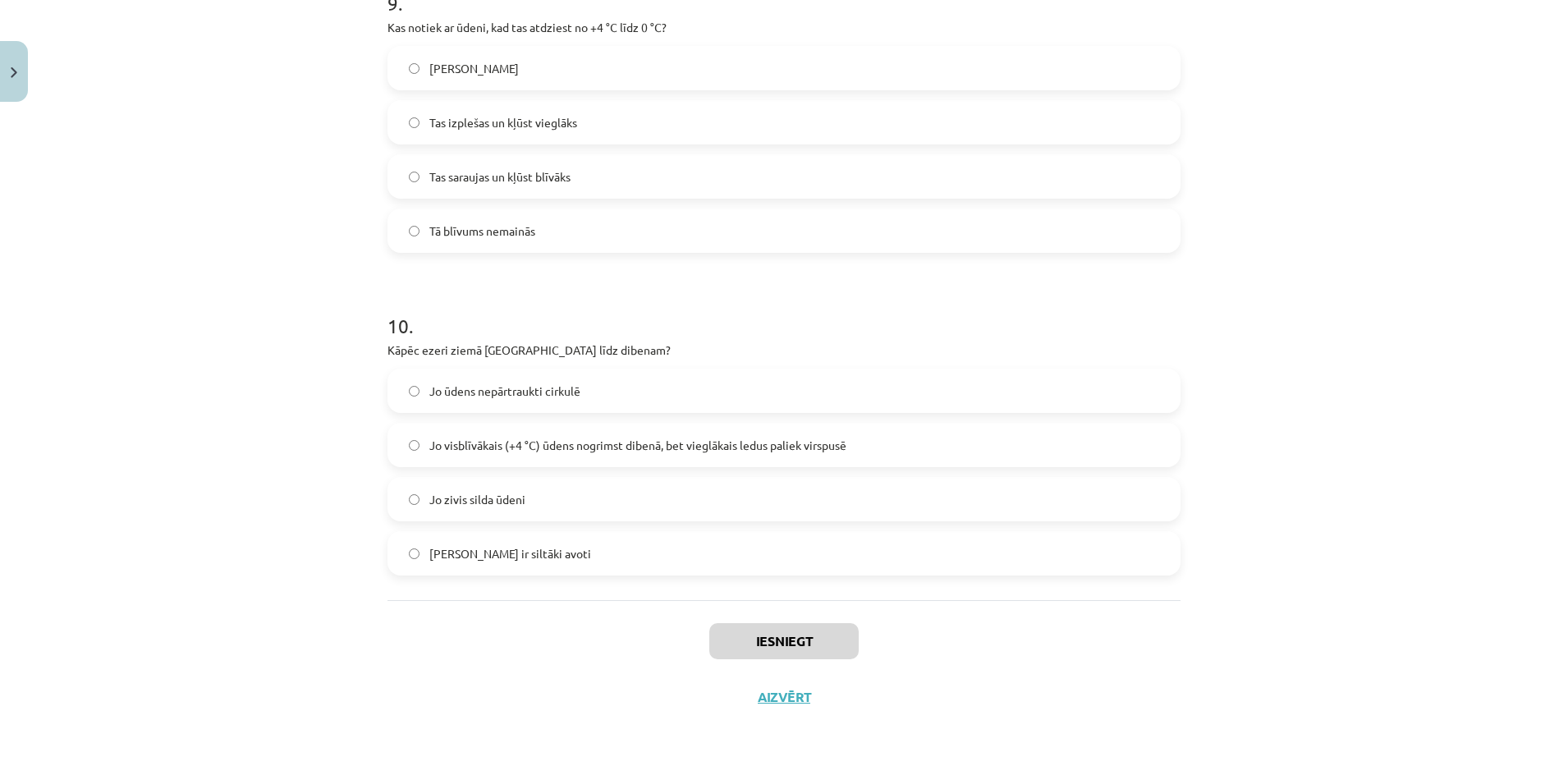
scroll to position [0, 0]
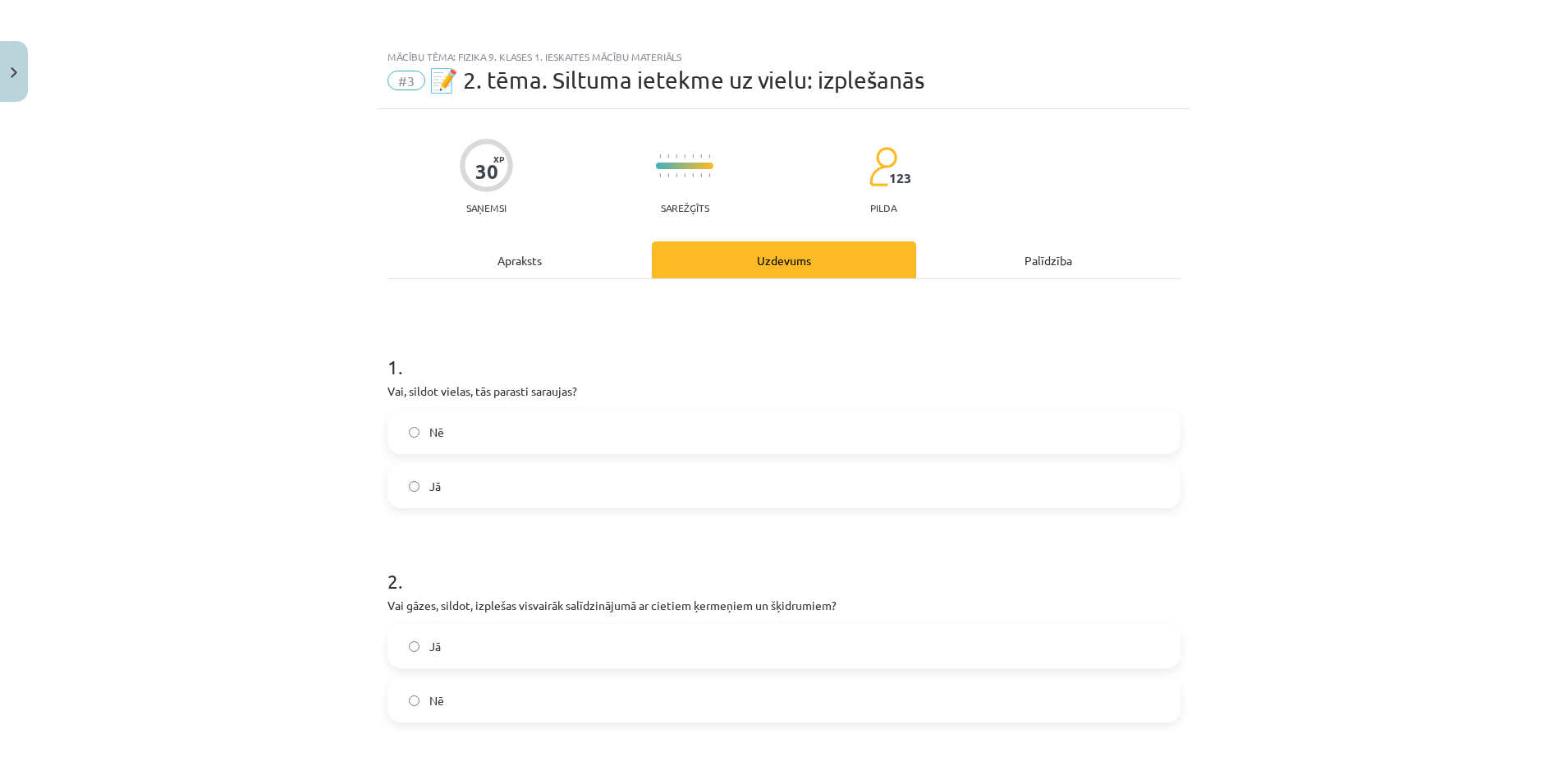
click at [564, 259] on div "Apraksts" at bounding box center [520, 259] width 264 height 37
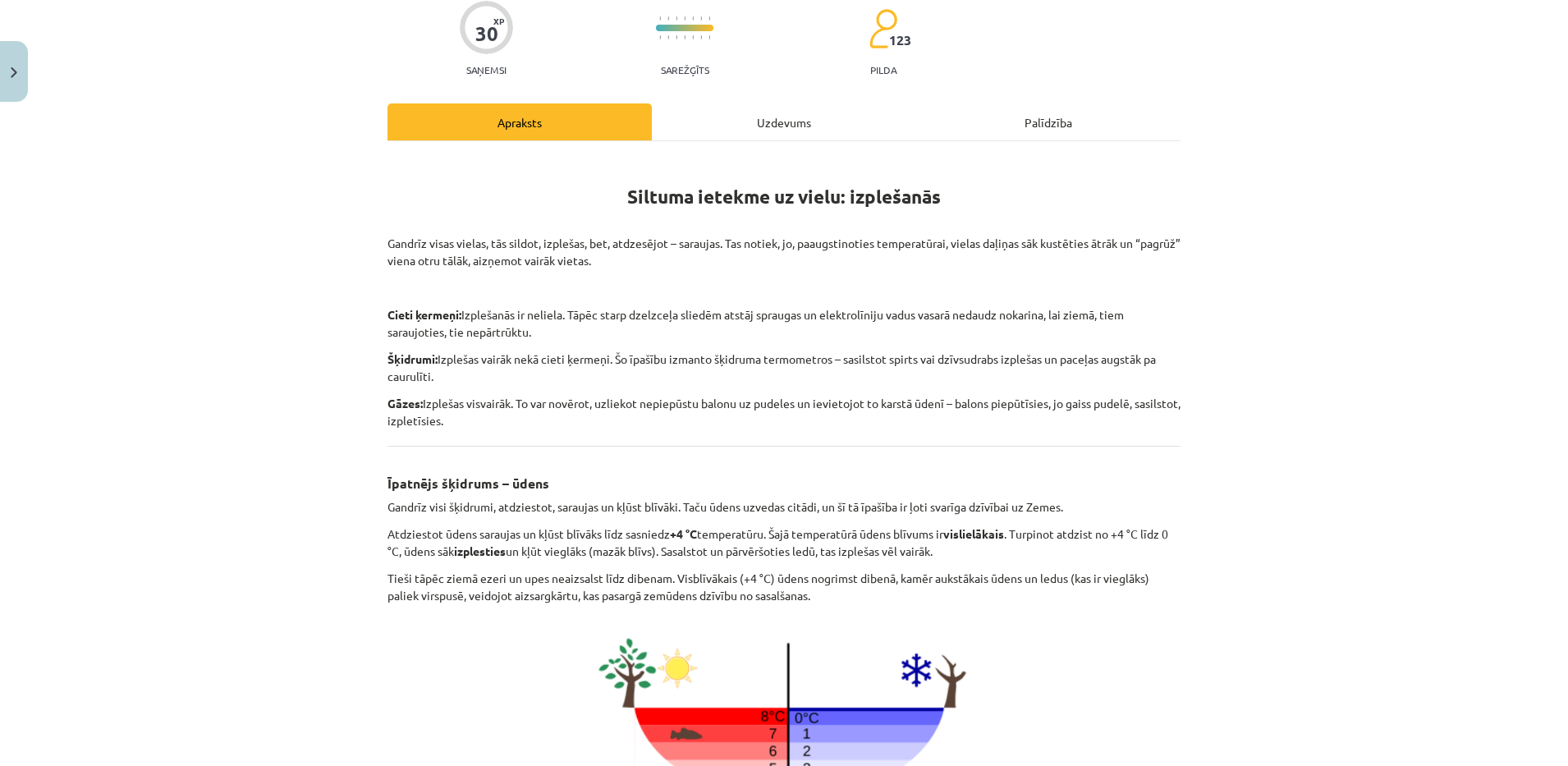
scroll to position [141, 0]
